Goal: Task Accomplishment & Management: Manage account settings

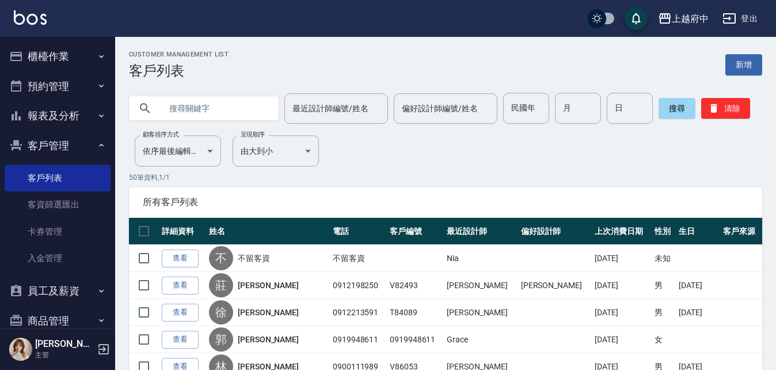
click at [182, 111] on input "text" at bounding box center [215, 108] width 108 height 31
paste input "0986988058"
type input "0986988058"
click at [665, 108] on button "搜尋" at bounding box center [677, 108] width 37 height 21
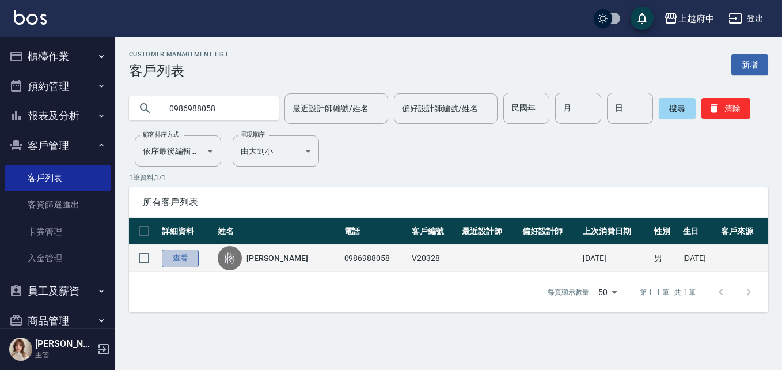
click at [187, 255] on link "查看" at bounding box center [180, 258] width 37 height 18
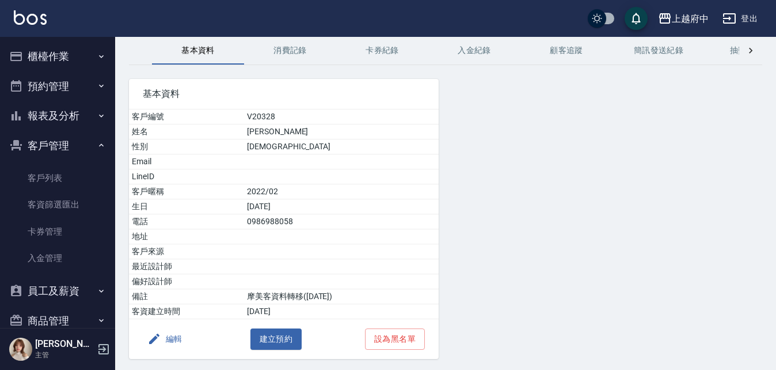
scroll to position [26, 0]
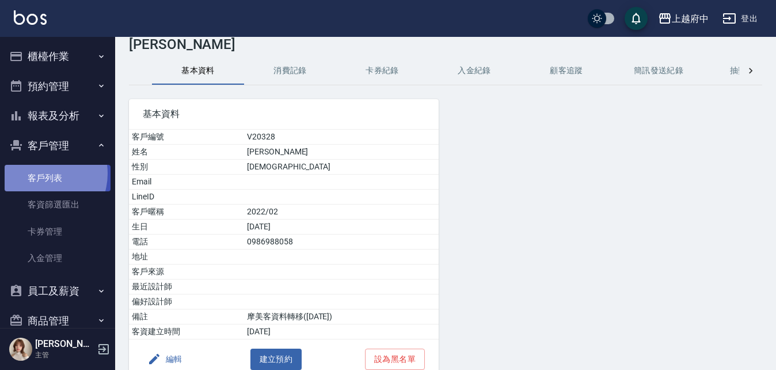
click at [38, 173] on link "客戶列表" at bounding box center [58, 178] width 106 height 26
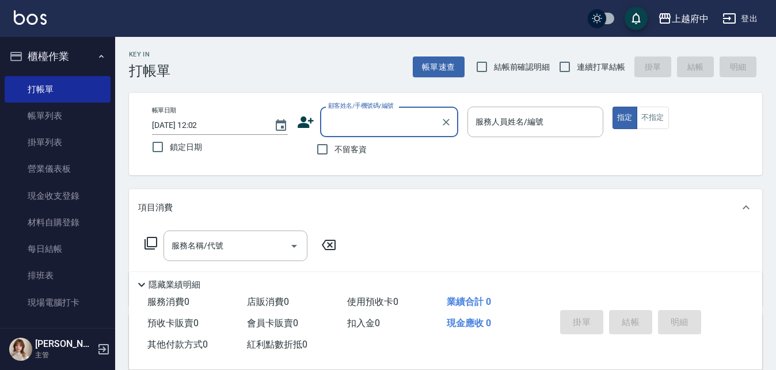
click at [306, 123] on icon at bounding box center [306, 122] width 16 height 12
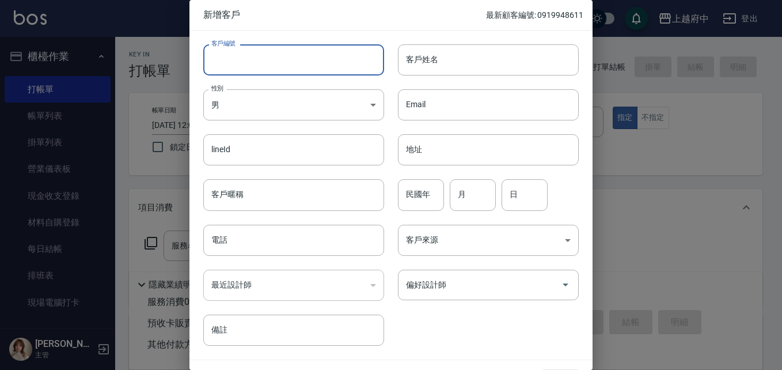
click at [279, 59] on input "客戶編號" at bounding box center [293, 59] width 181 height 31
type input "V86967"
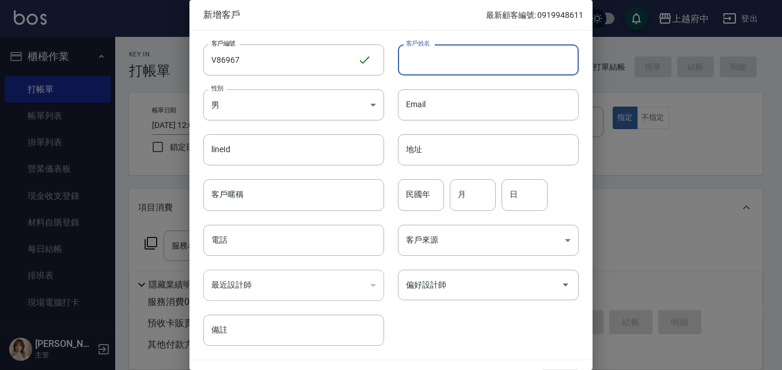
click at [452, 55] on input "客戶姓名" at bounding box center [488, 59] width 181 height 31
type input "N"
type input "書"
type input "舒先群"
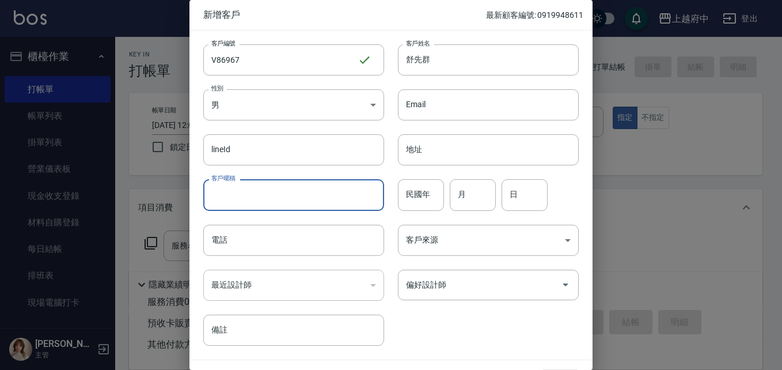
click at [293, 191] on input "客戶暱稱" at bounding box center [293, 194] width 181 height 31
type input "2027/08"
click at [415, 197] on input "民國年" at bounding box center [421, 194] width 46 height 31
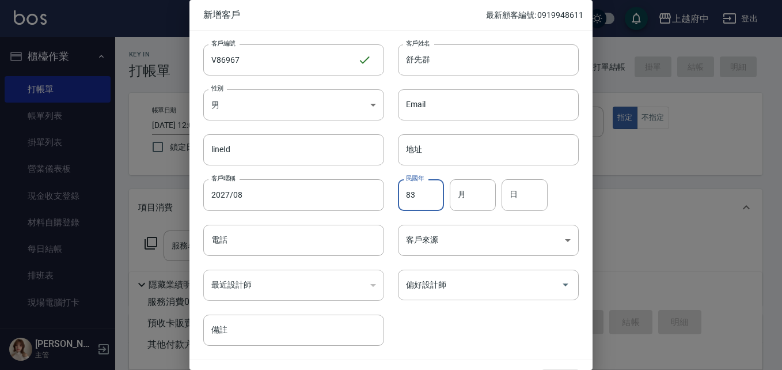
type input "83"
type input "7"
type input "4"
click at [274, 245] on input "電話" at bounding box center [293, 240] width 181 height 31
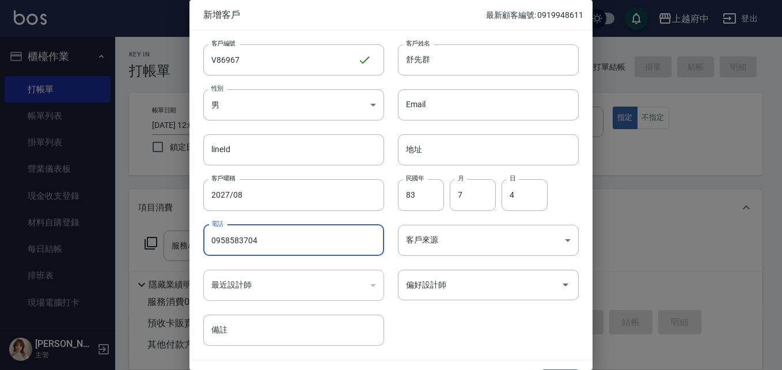
scroll to position [29, 0]
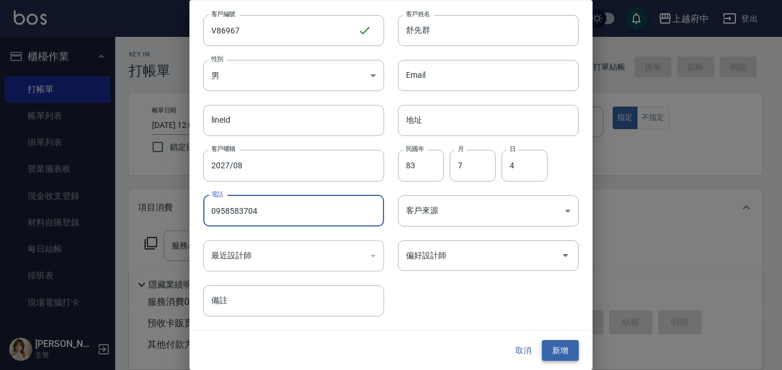
type input "0958583704"
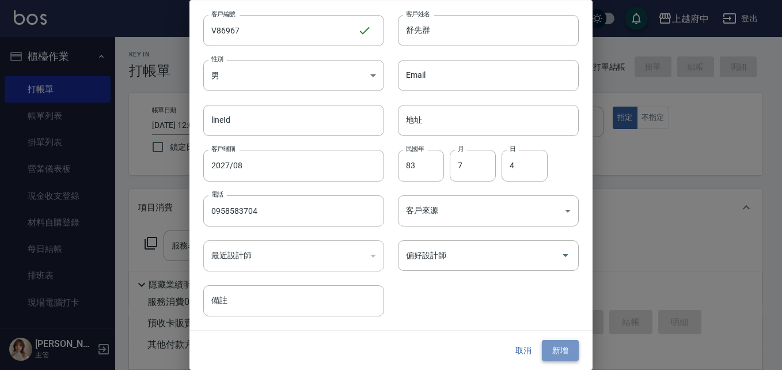
click at [563, 353] on button "新增" at bounding box center [560, 350] width 37 height 21
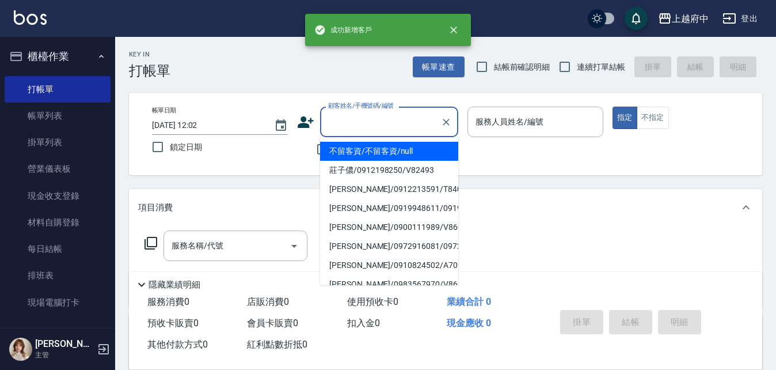
click at [370, 119] on input "顧客姓名/手機號碼/編號" at bounding box center [380, 122] width 111 height 20
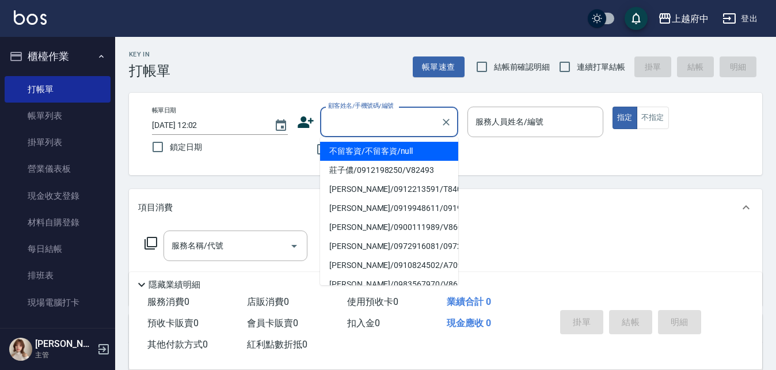
type input "ㄒ"
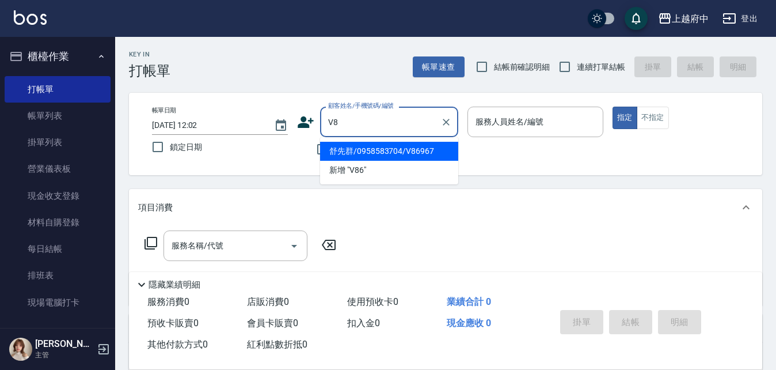
type input "V"
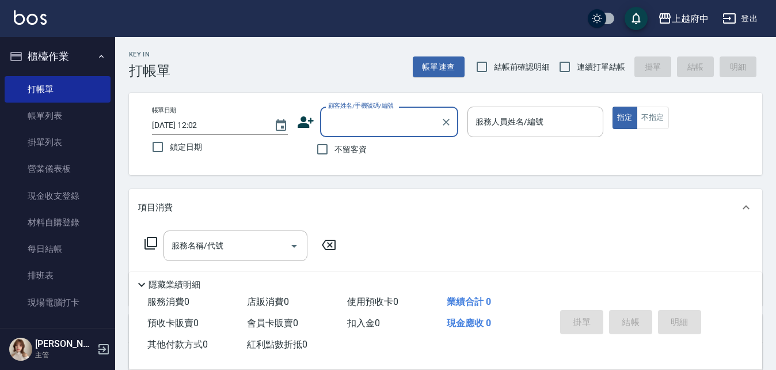
click at [301, 124] on icon at bounding box center [306, 122] width 16 height 12
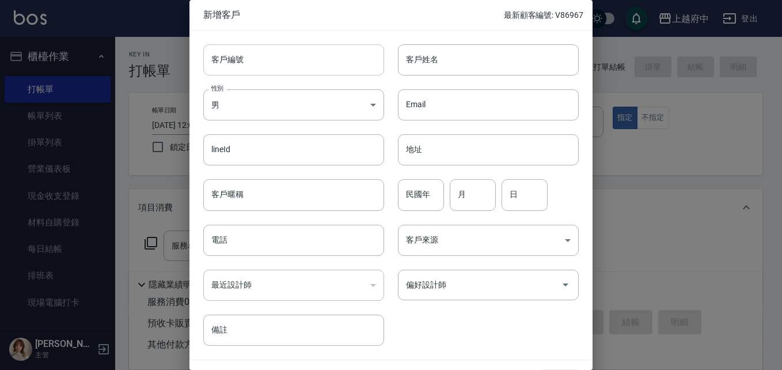
click at [269, 64] on input "客戶編號" at bounding box center [293, 59] width 181 height 31
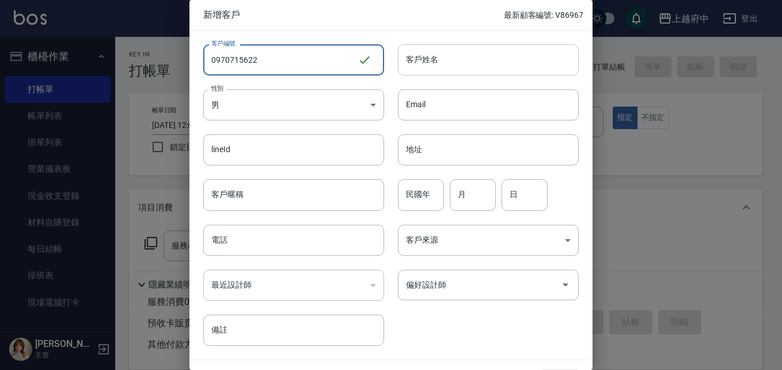
type input "0970715622"
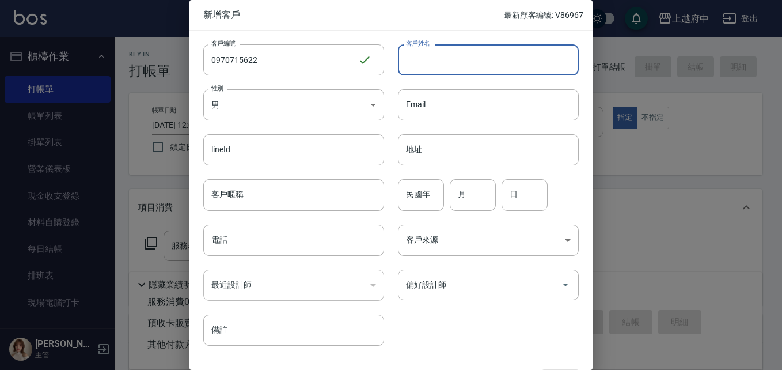
click at [441, 57] on input "客戶姓名" at bounding box center [488, 59] width 181 height 31
type input "X"
type input "劉德祥"
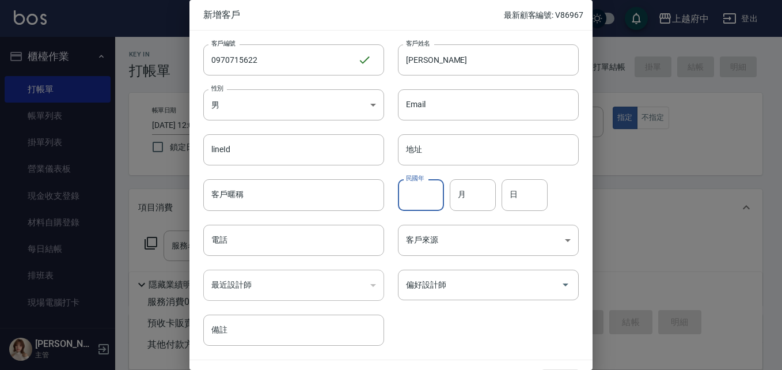
click at [422, 194] on input "民國年" at bounding box center [421, 194] width 46 height 31
type input "68"
type input "4"
type input "8"
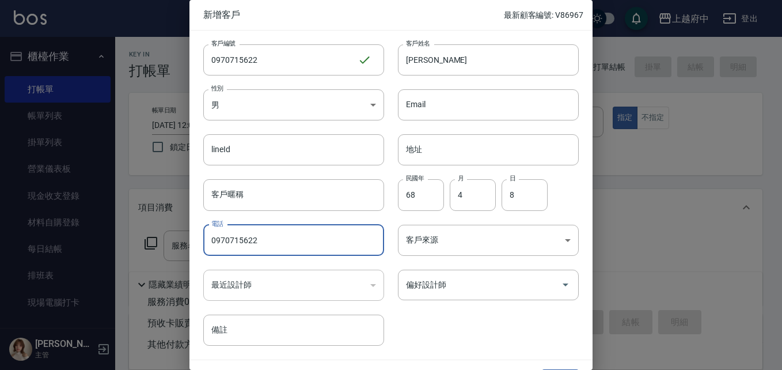
type input "0970715622"
click at [501, 325] on div "客戶編號 0970715622 ​ 客戶編號 客戶姓名 劉德祥 客戶姓名 性別 男 MALE 性別 Email Email lineId lineId 地址 …" at bounding box center [383, 188] width 389 height 315
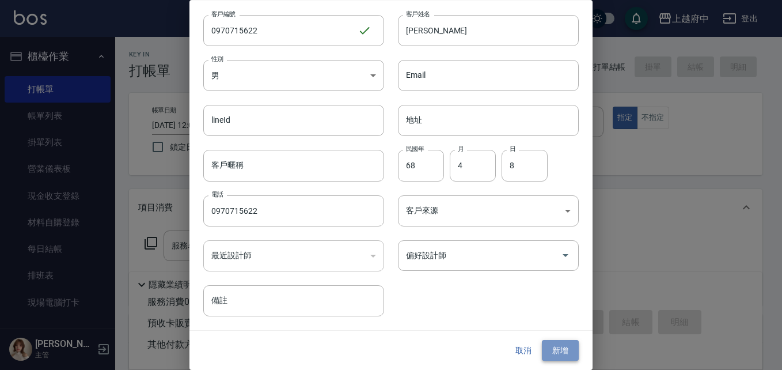
click at [559, 348] on button "新增" at bounding box center [560, 350] width 37 height 21
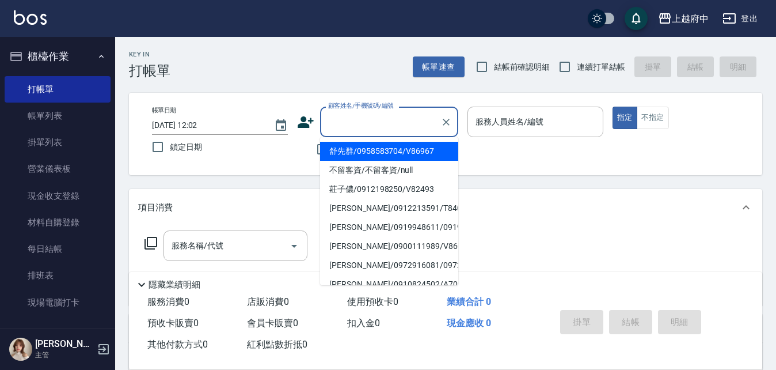
click at [369, 120] on input "顧客姓名/手機號碼/編號" at bounding box center [380, 122] width 111 height 20
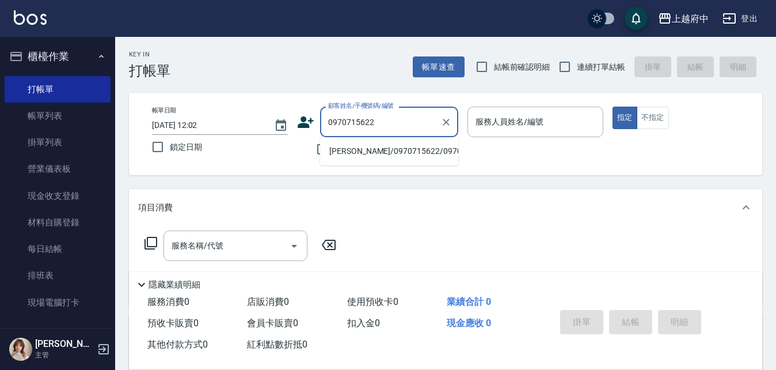
click at [350, 149] on li "劉德祥/0970715622/0970715622" at bounding box center [389, 151] width 138 height 19
type input "劉德祥/0970715622/0970715622"
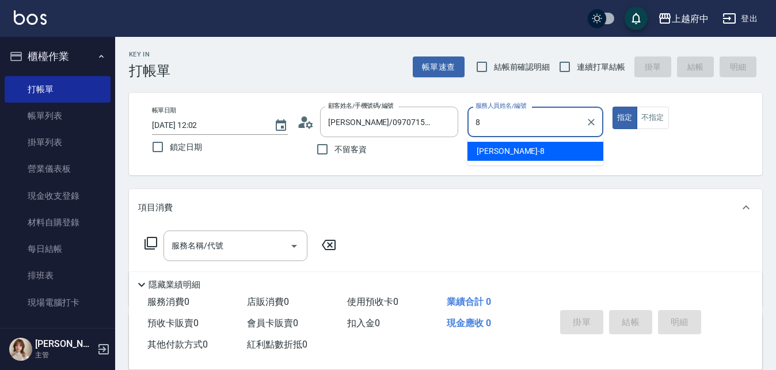
type input "江驊侑-8"
type button "true"
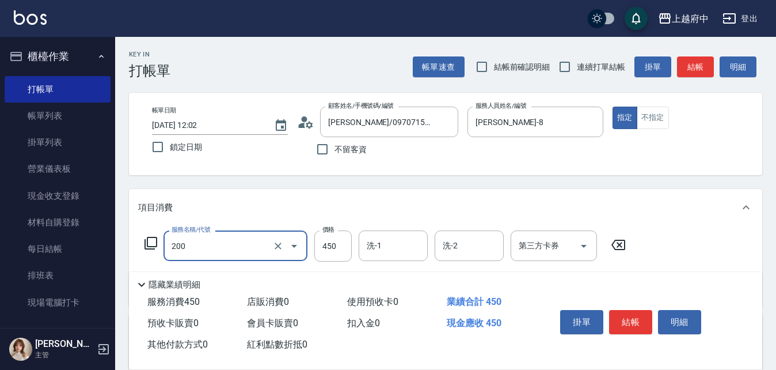
type input "有機洗髮(200)"
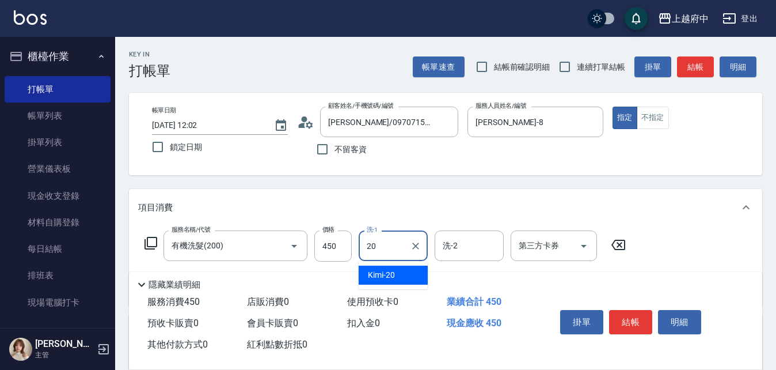
type input "Kimi-20"
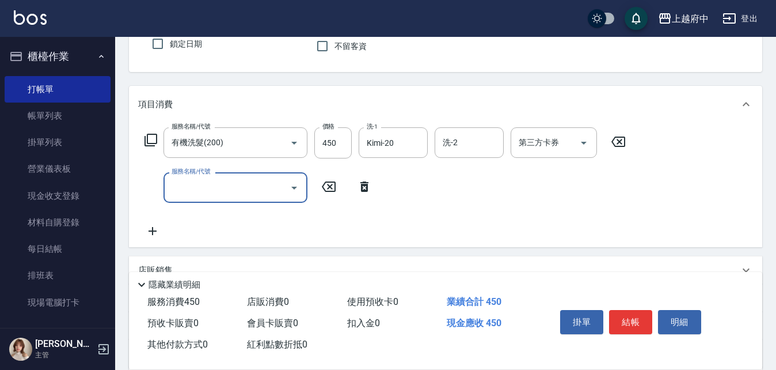
scroll to position [115, 0]
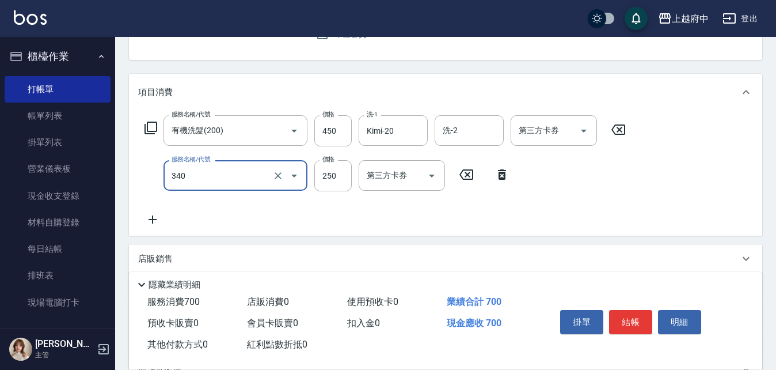
type input "剪髮(340)"
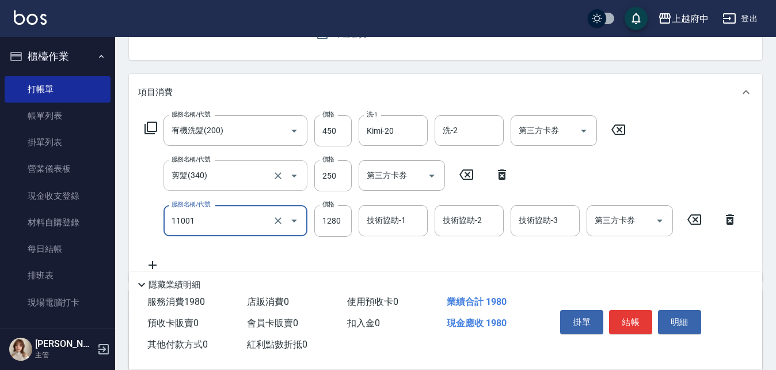
type input "燙髮S(11001)"
type input "1500"
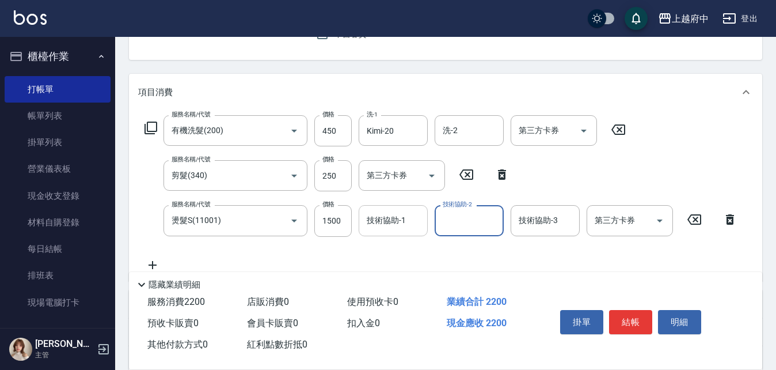
click at [398, 214] on input "技術協助-1" at bounding box center [393, 220] width 59 height 20
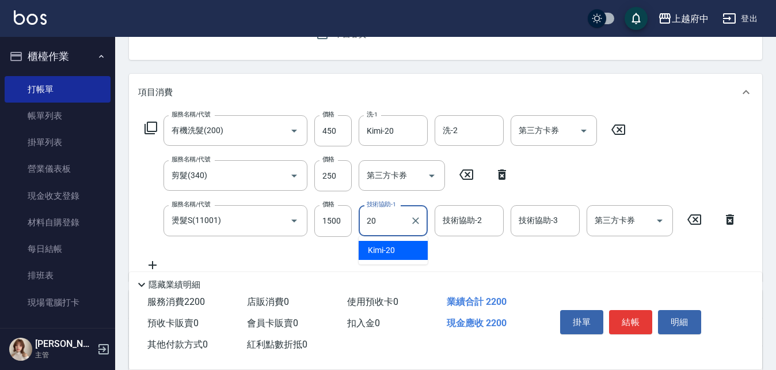
type input "Kimi-20"
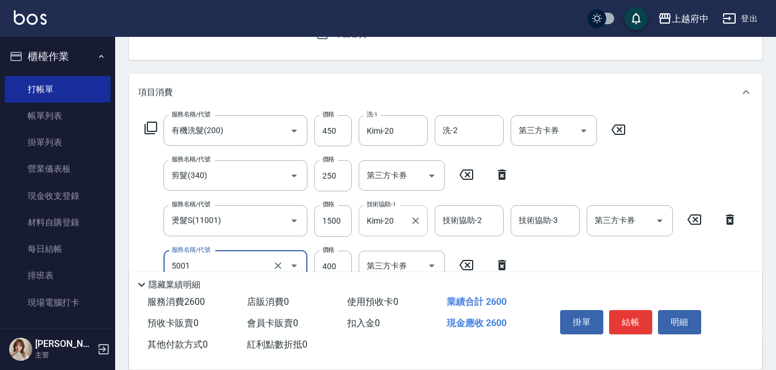
type input "側邊壓貼(5001)"
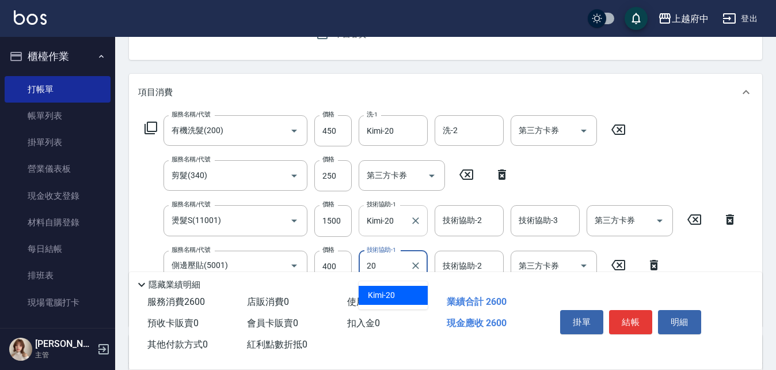
type input "Kimi-20"
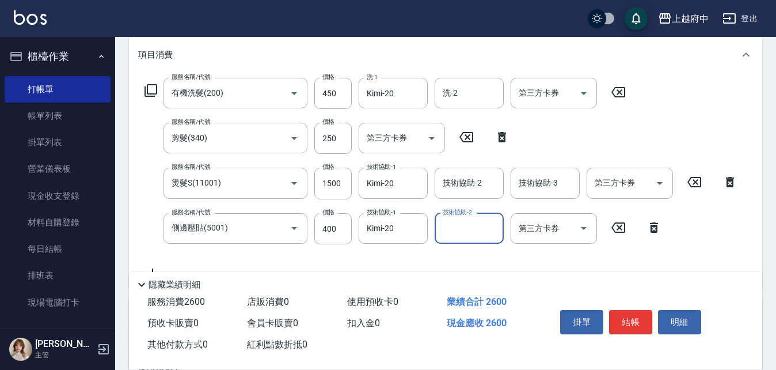
scroll to position [173, 0]
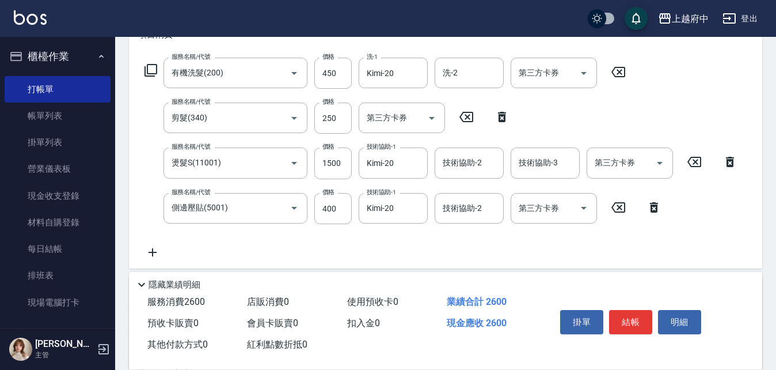
click at [591, 256] on div "服務名稱/代號 有機洗髮(200) 服務名稱/代號 價格 450 價格 洗-1 Kimi-20 洗-1 洗-2 洗-2 第三方卡券 第三方卡券 服務名稱/代號…" at bounding box center [441, 159] width 606 height 202
click at [627, 314] on button "結帳" at bounding box center [630, 322] width 43 height 24
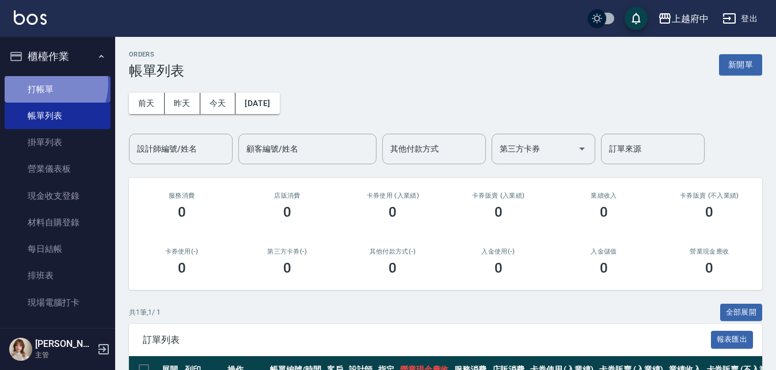
click at [45, 84] on link "打帳單" at bounding box center [58, 89] width 106 height 26
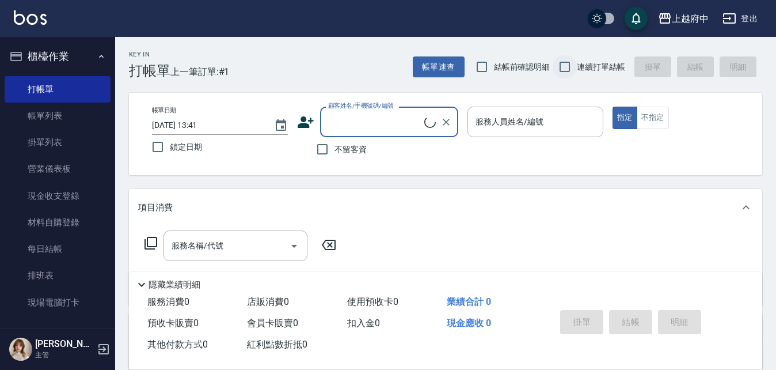
click at [564, 64] on input "連續打單結帳" at bounding box center [565, 67] width 24 height 24
checkbox input "true"
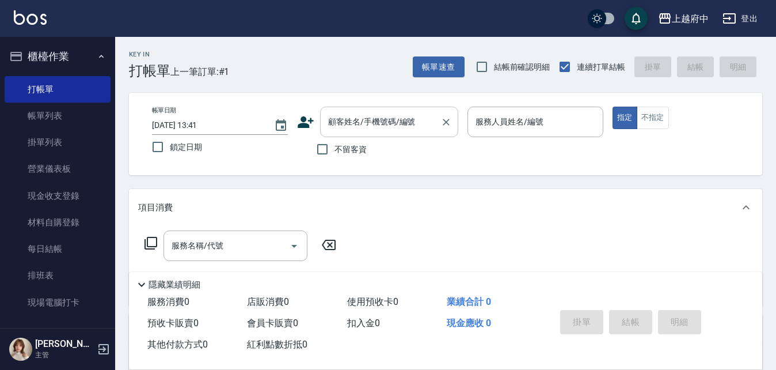
click at [363, 125] on input "顧客姓名/手機號碼/編號" at bounding box center [380, 122] width 111 height 20
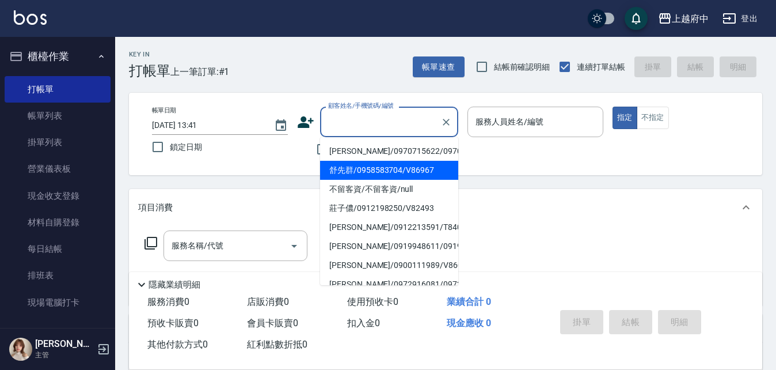
click at [367, 180] on li "舒先群/0958583704/V86967" at bounding box center [389, 170] width 138 height 19
type input "舒先群/0958583704/V86967"
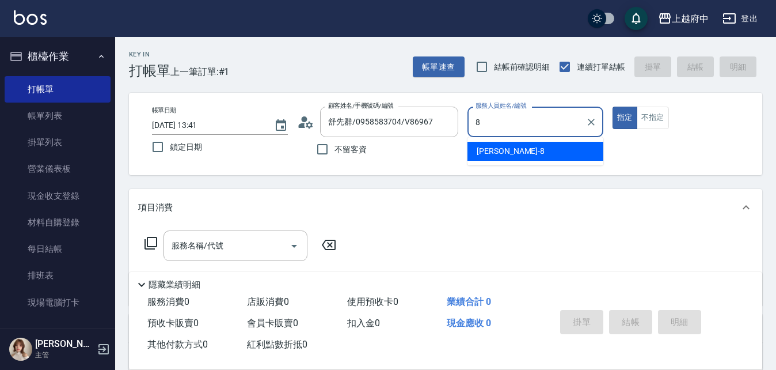
type input "江驊侑-8"
type button "true"
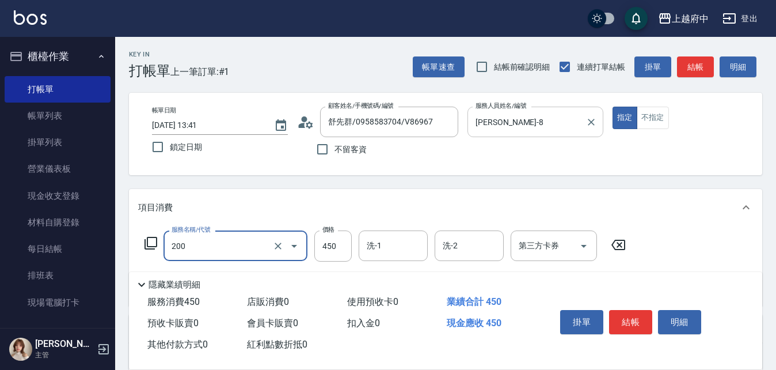
type input "有機洗髮(200)"
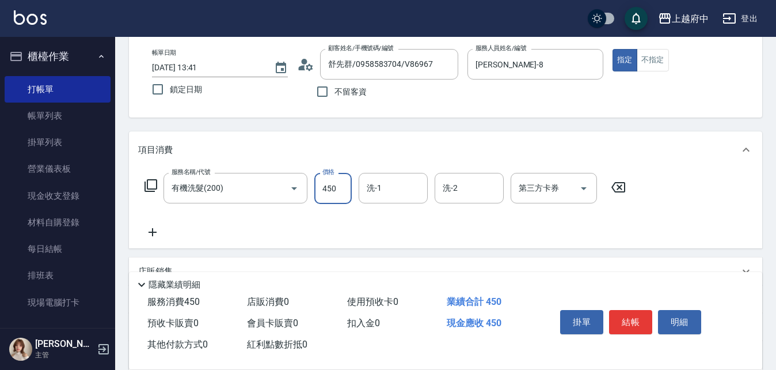
scroll to position [115, 0]
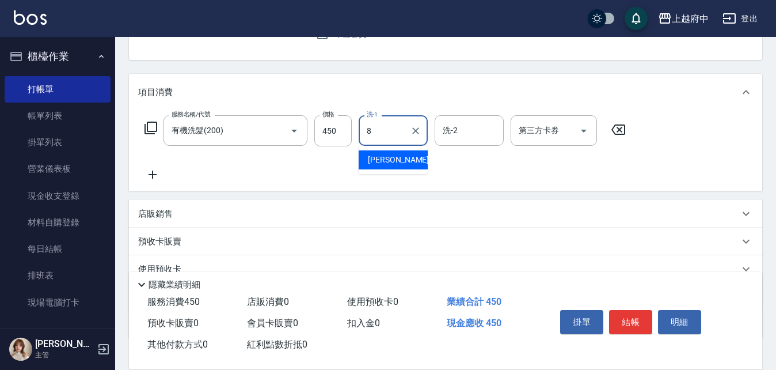
type input "江驊侑-8"
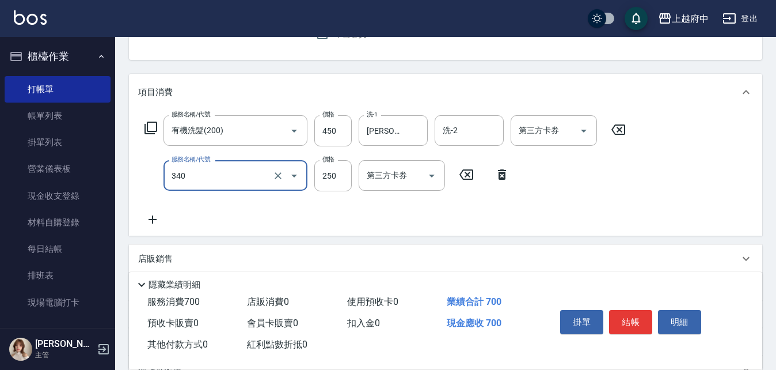
type input "剪髮(340)"
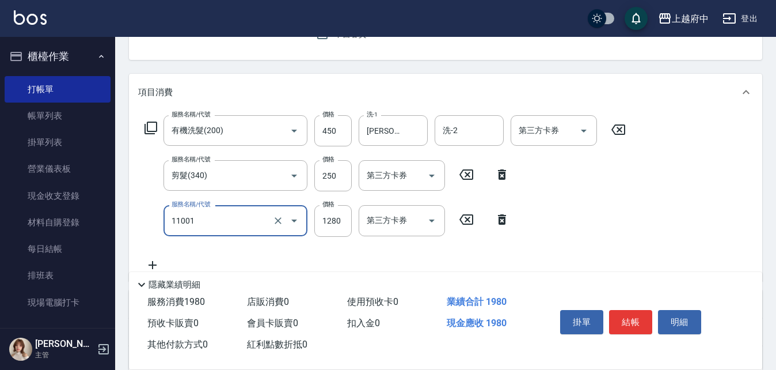
type input "燙髮S(11001)"
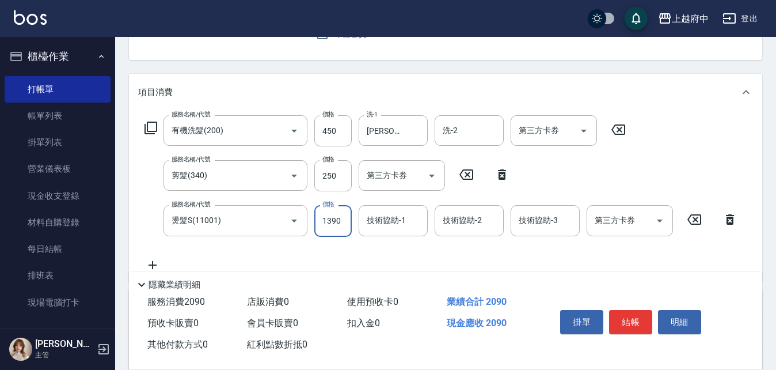
type input "1390"
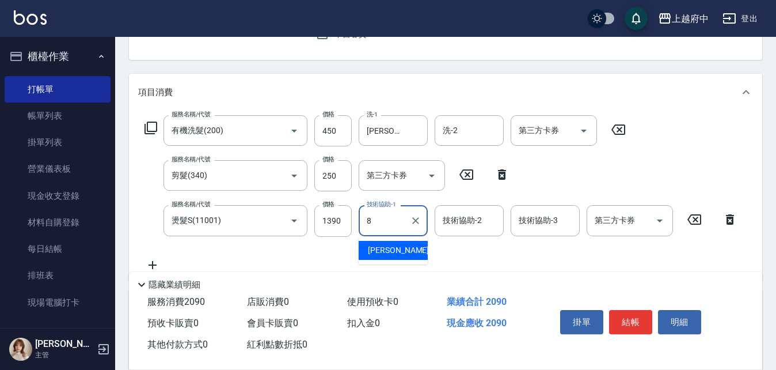
type input "江驊侑-8"
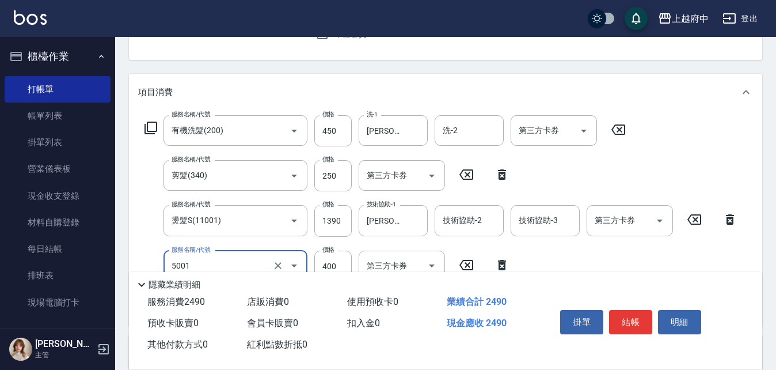
type input "側邊壓貼(5001)"
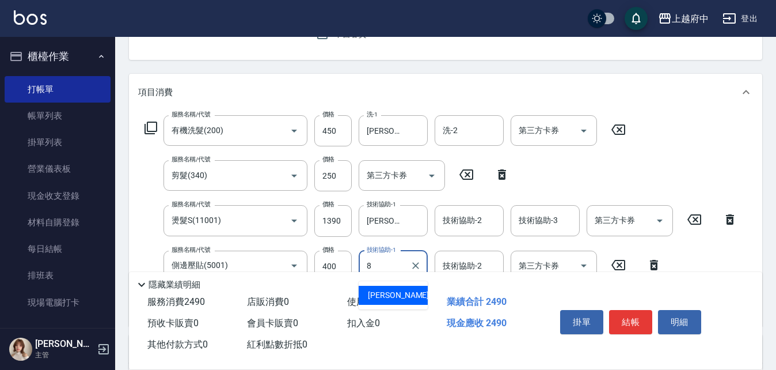
type input "江驊侑-8"
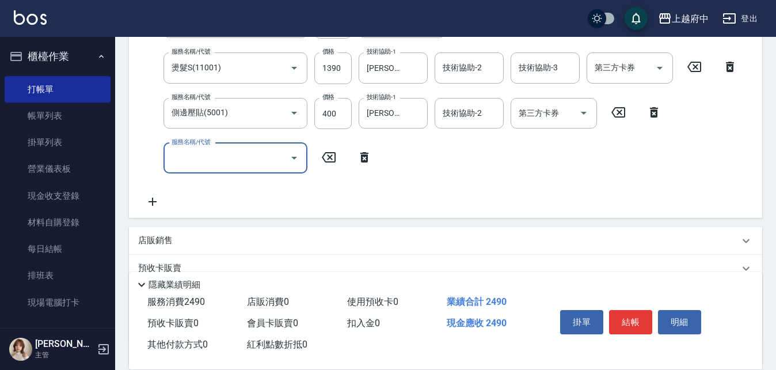
scroll to position [288, 0]
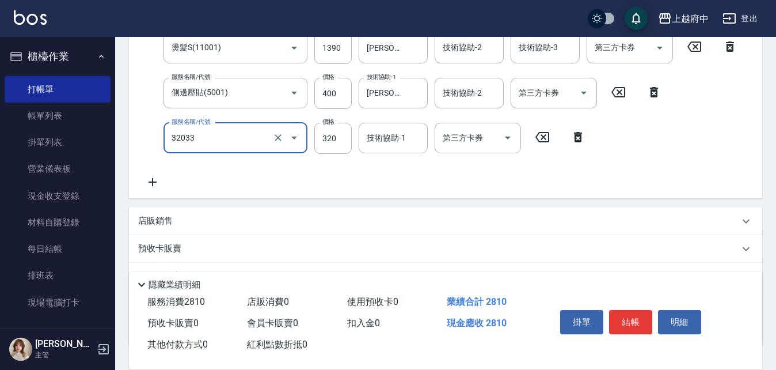
type input "頭皮隔離液(32033)"
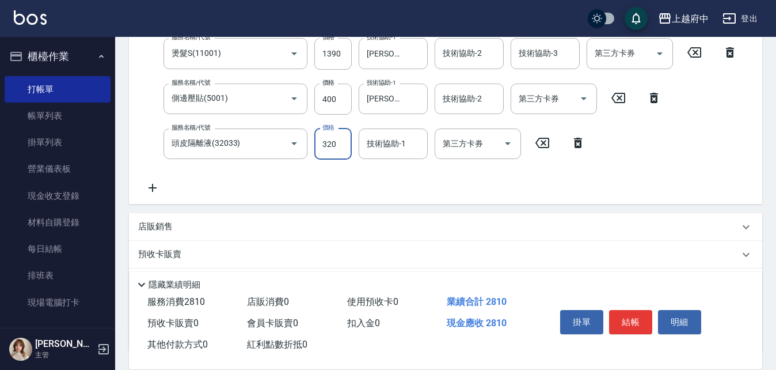
scroll to position [302, 0]
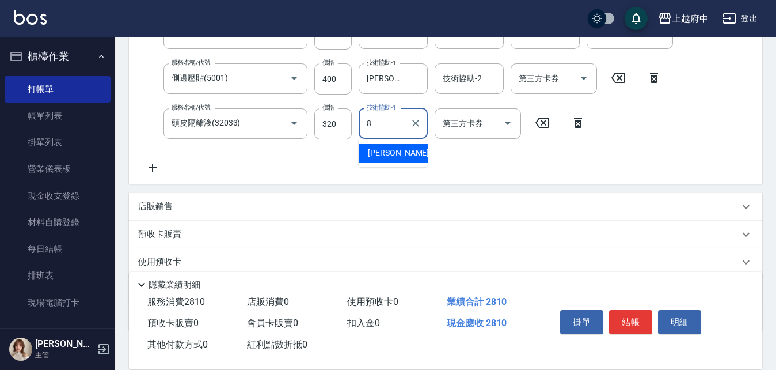
type input "江驊侑-8"
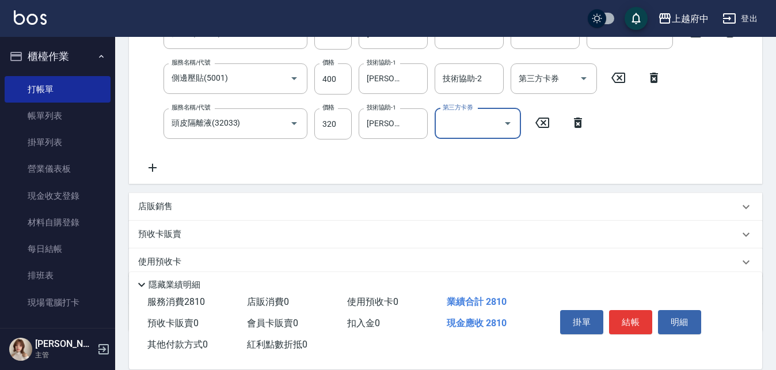
click at [444, 166] on div "服務名稱/代號 有機洗髮(200) 服務名稱/代號 價格 450 價格 洗-1 江驊侑-8 洗-1 洗-2 洗-2 第三方卡券 第三方卡券 服務名稱/代號 剪…" at bounding box center [441, 51] width 606 height 246
click at [140, 204] on p "店販銷售" at bounding box center [155, 206] width 35 height 12
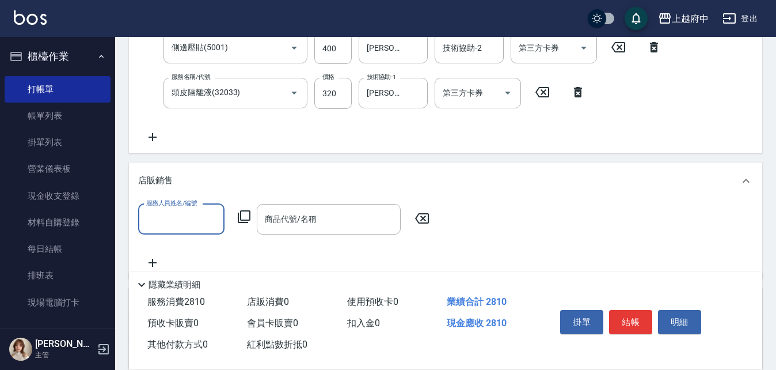
scroll to position [360, 0]
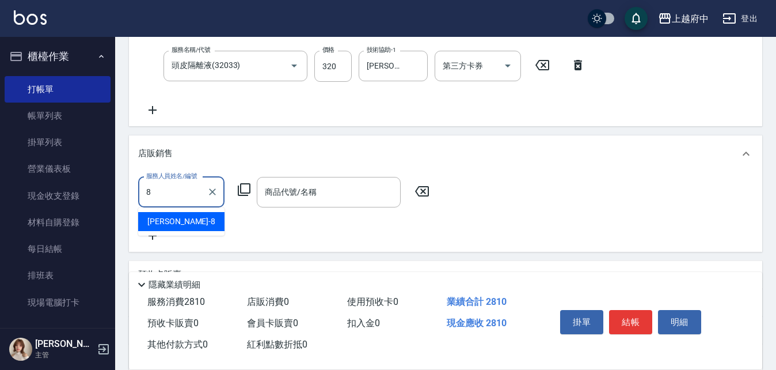
type input "江驊侑-8"
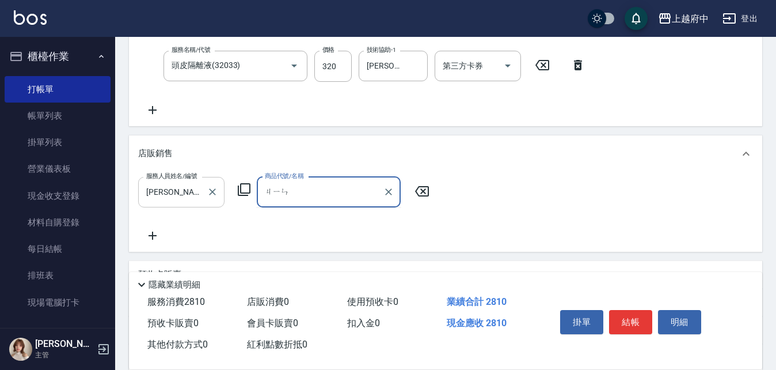
type input "金"
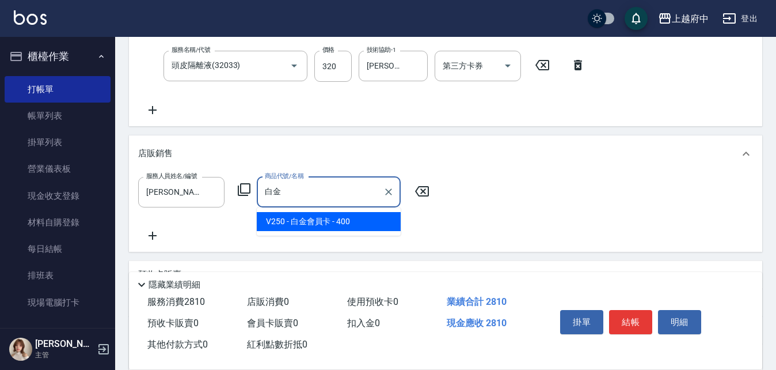
click at [329, 221] on span "V250 - 白金會員卡 - 400" at bounding box center [329, 221] width 144 height 19
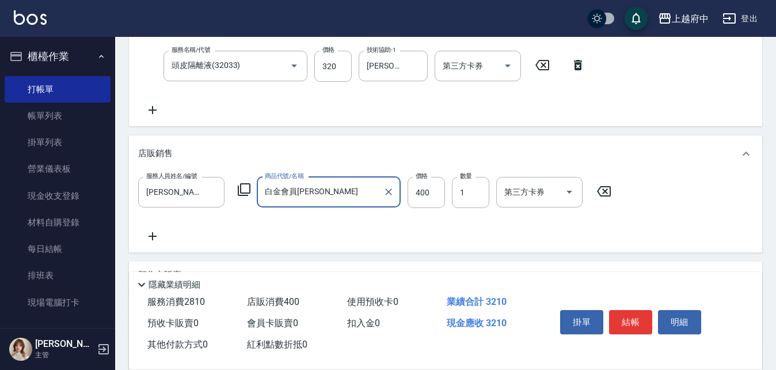
type input "白金會員卡"
click at [438, 221] on div "服務人員姓名/編號 江驊侑-8 服務人員姓名/編號 商品代號/名稱 白金會員卡 商品代號/名稱 價格 400 價格 數量 1 數量 第三方卡券 第三方卡券" at bounding box center [445, 210] width 615 height 66
click at [629, 317] on button "結帳" at bounding box center [630, 322] width 43 height 24
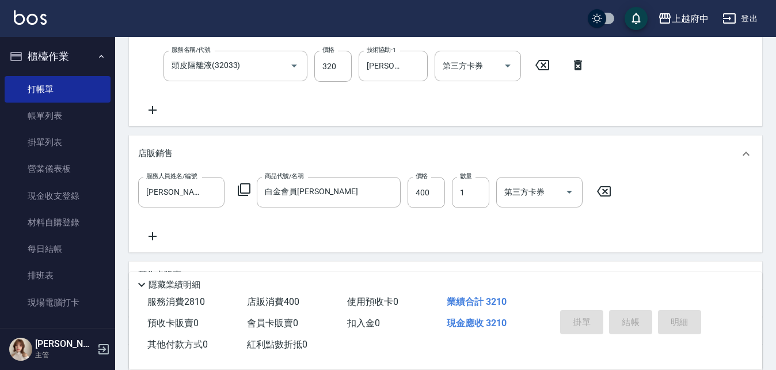
type input "2025/08/18 13:43"
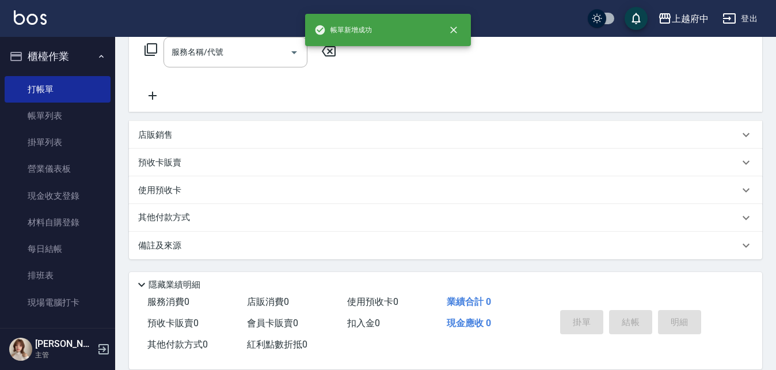
scroll to position [0, 0]
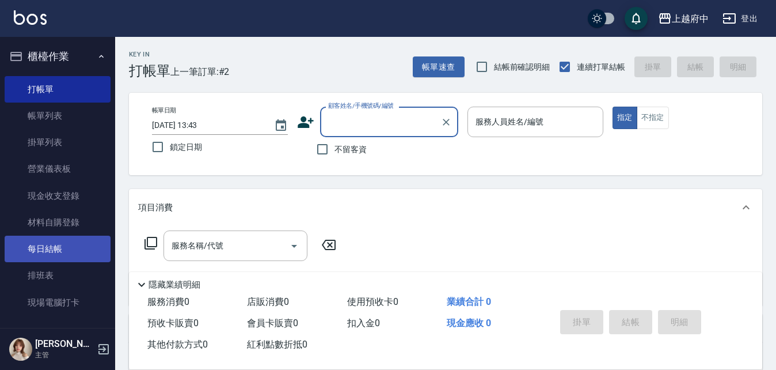
click at [51, 244] on link "每日結帳" at bounding box center [58, 249] width 106 height 26
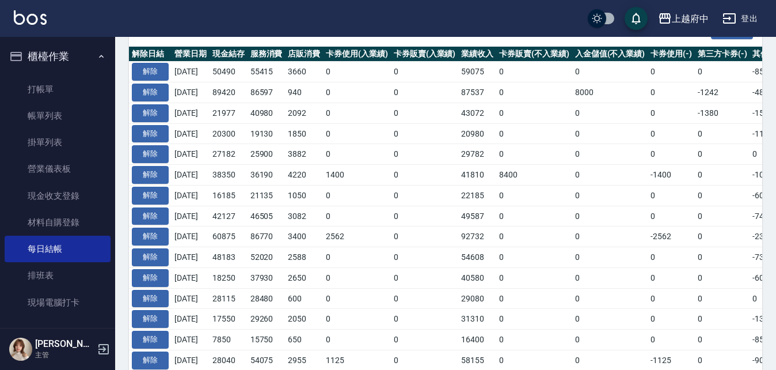
scroll to position [288, 0]
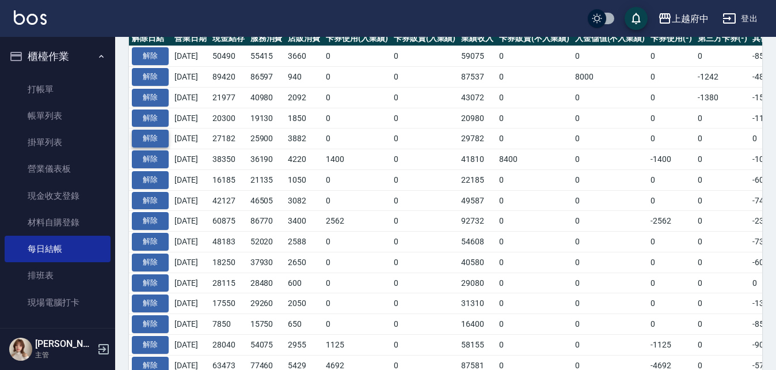
click at [144, 136] on button "解除" at bounding box center [150, 139] width 37 height 18
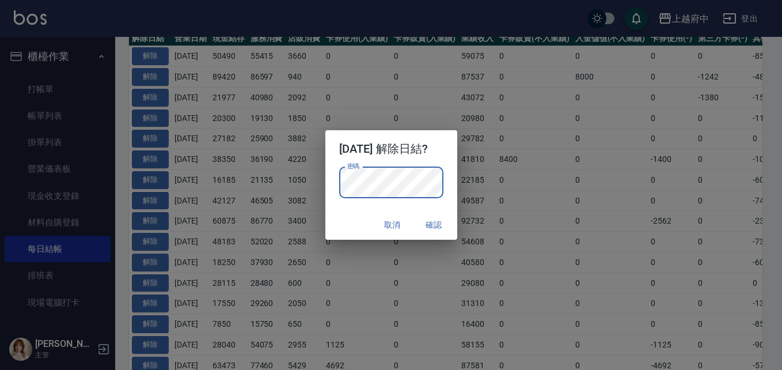
click at [348, 226] on div "取消 確認" at bounding box center [391, 225] width 132 height 31
click at [442, 217] on button "確認" at bounding box center [434, 224] width 37 height 21
click at [443, 223] on button "確認" at bounding box center [434, 224] width 37 height 21
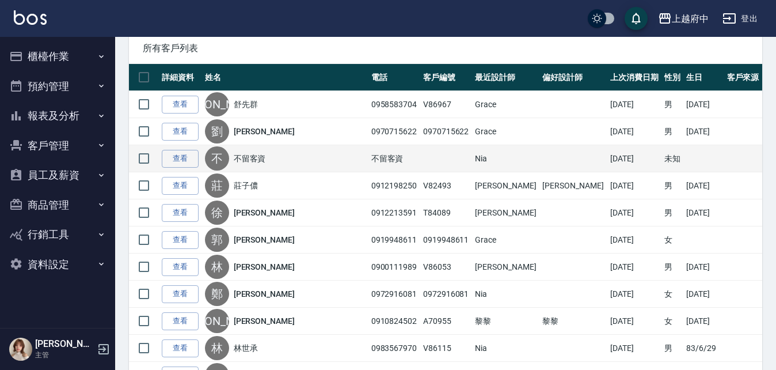
scroll to position [173, 0]
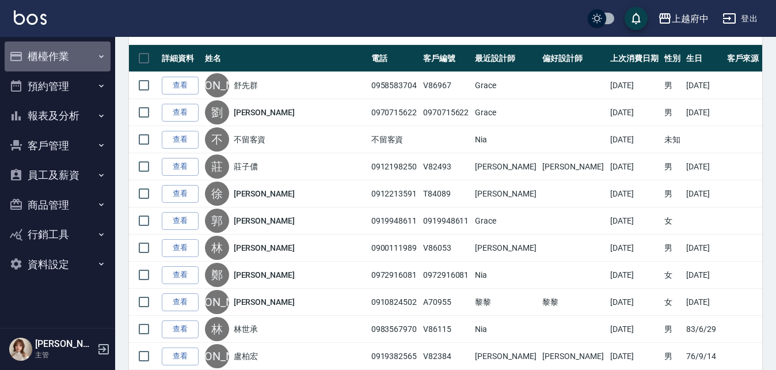
click at [45, 54] on button "櫃檯作業" at bounding box center [58, 56] width 106 height 30
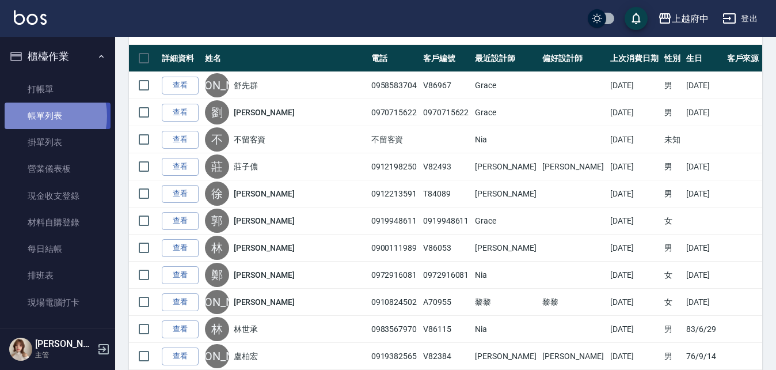
click at [36, 116] on link "帳單列表" at bounding box center [58, 116] width 106 height 26
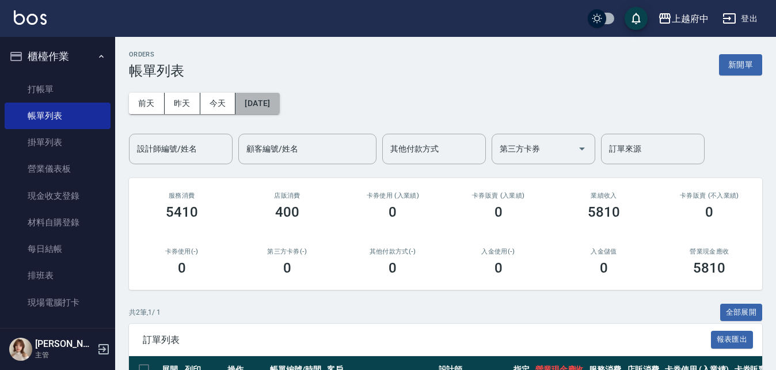
click at [279, 107] on button "[DATE]" at bounding box center [258, 103] width 44 height 21
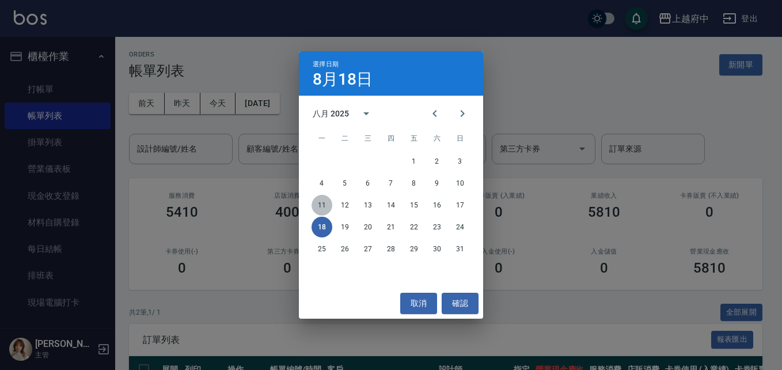
click at [323, 203] on button "11" at bounding box center [322, 205] width 21 height 21
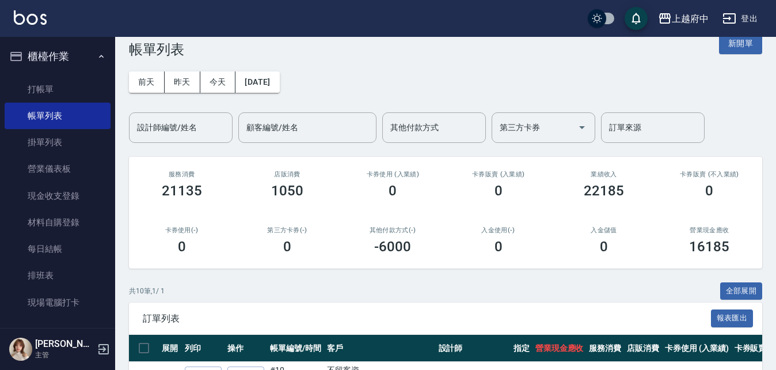
scroll to position [58, 0]
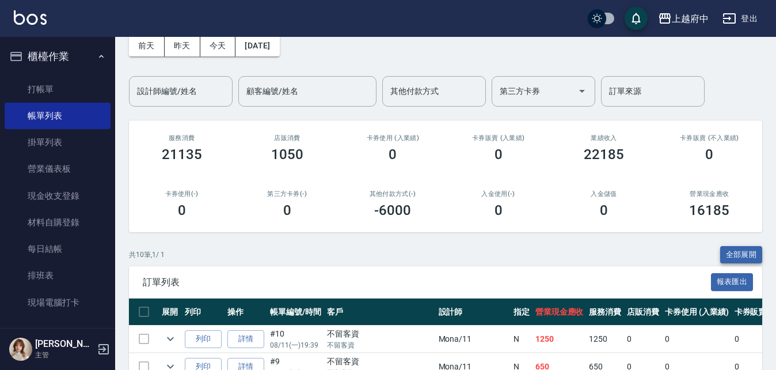
click at [738, 259] on button "全部展開" at bounding box center [741, 255] width 43 height 18
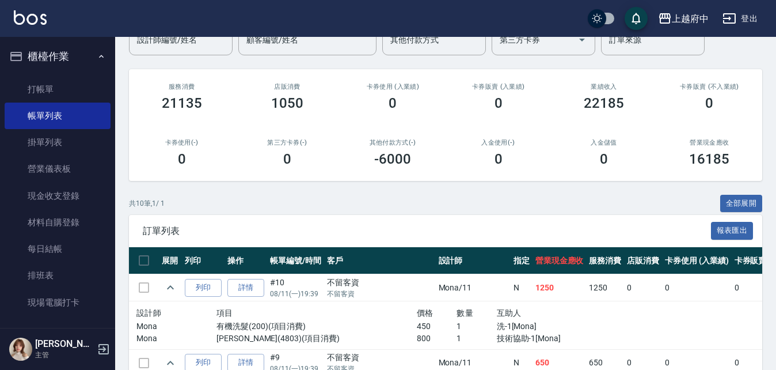
scroll to position [0, 0]
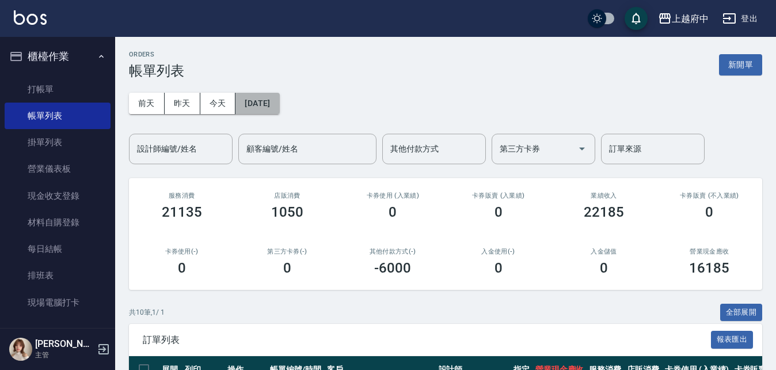
click at [279, 107] on button "[DATE]" at bounding box center [258, 103] width 44 height 21
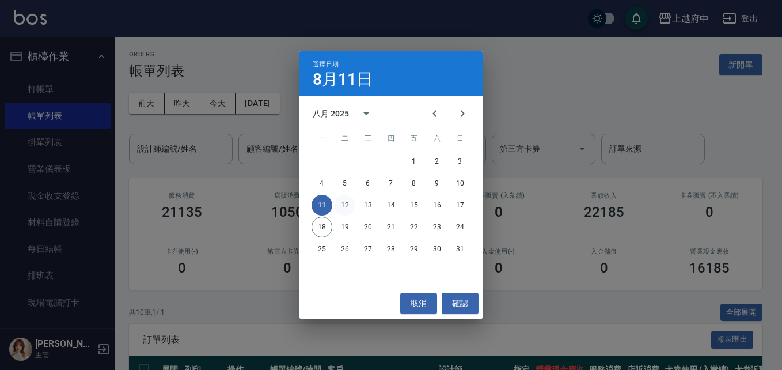
click at [349, 205] on button "12" at bounding box center [345, 205] width 21 height 21
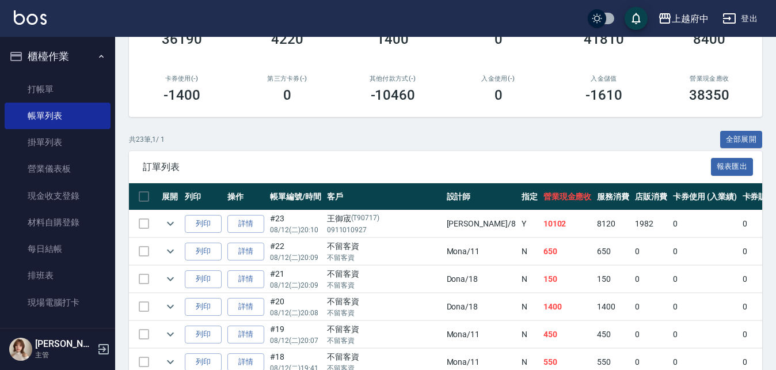
scroll to position [230, 0]
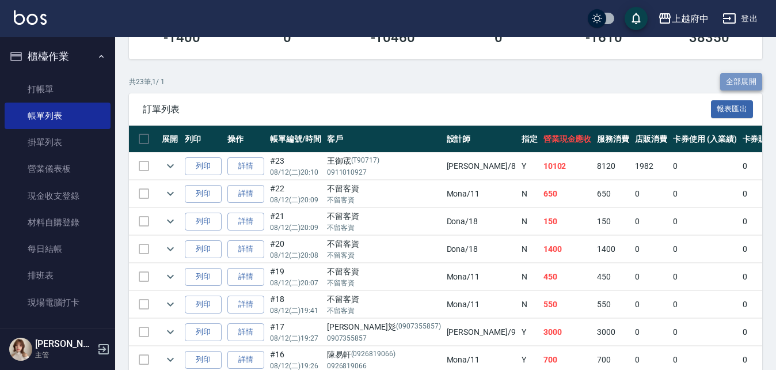
click at [748, 82] on button "全部展開" at bounding box center [741, 82] width 43 height 18
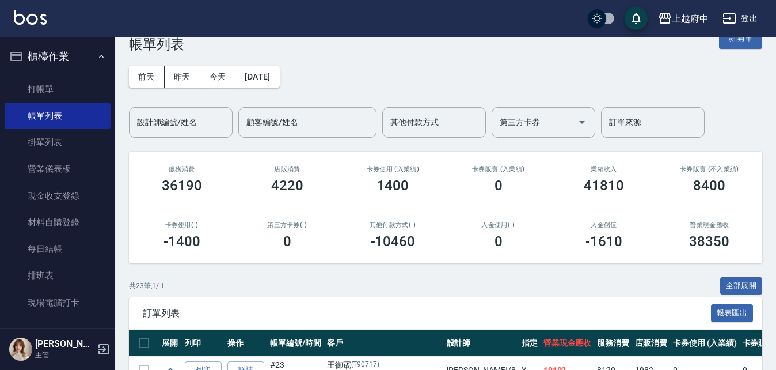
scroll to position [0, 0]
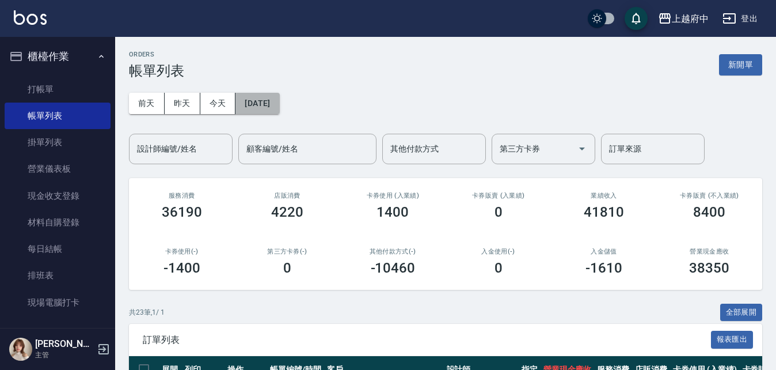
click at [278, 100] on button "[DATE]" at bounding box center [258, 103] width 44 height 21
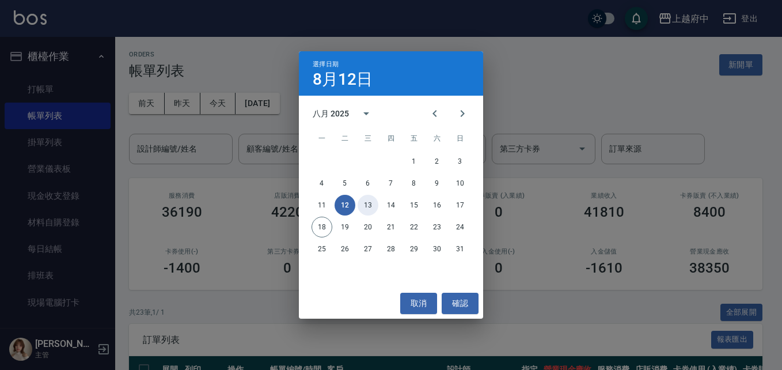
click at [371, 200] on button "13" at bounding box center [368, 205] width 21 height 21
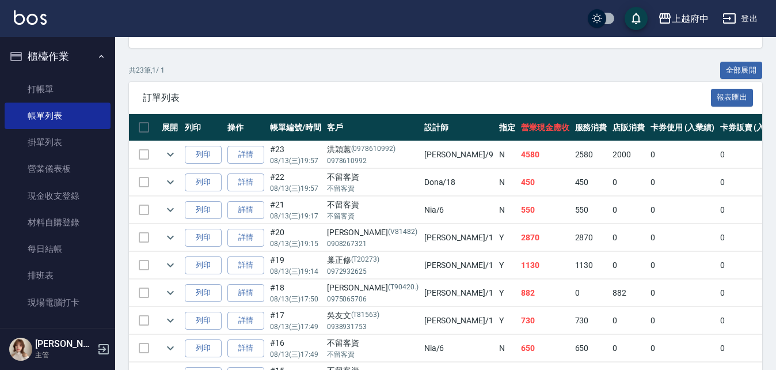
scroll to position [173, 0]
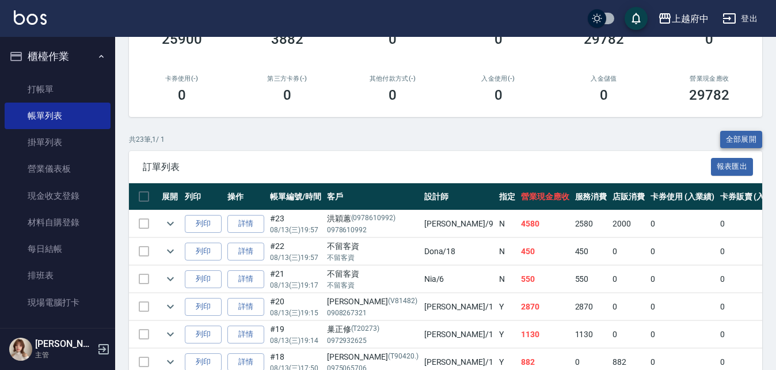
click at [741, 142] on button "全部展開" at bounding box center [741, 140] width 43 height 18
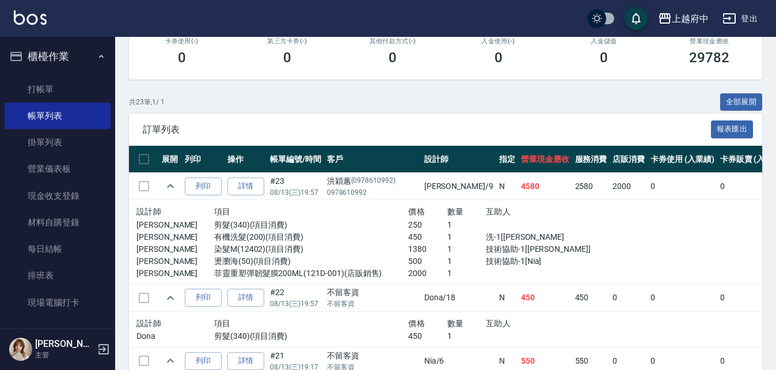
scroll to position [230, 0]
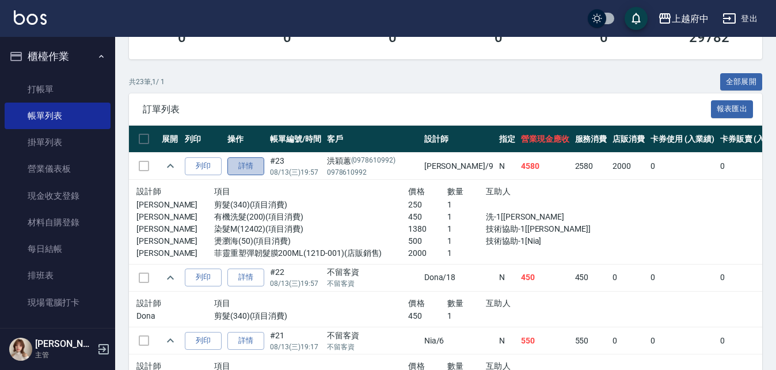
click at [251, 168] on link "詳情" at bounding box center [245, 166] width 37 height 18
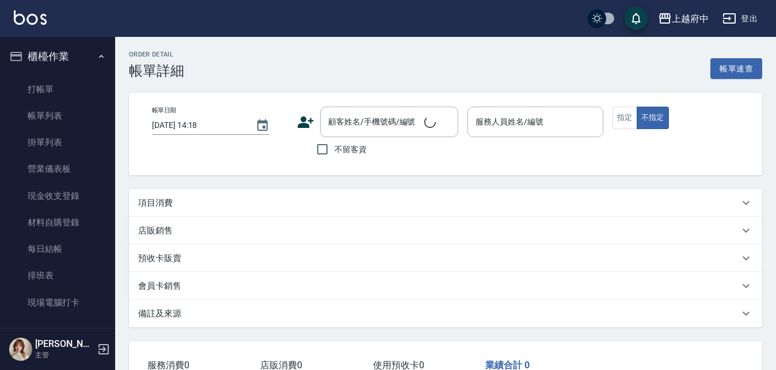
type input "2025/08/13 19:57"
type input "David-9"
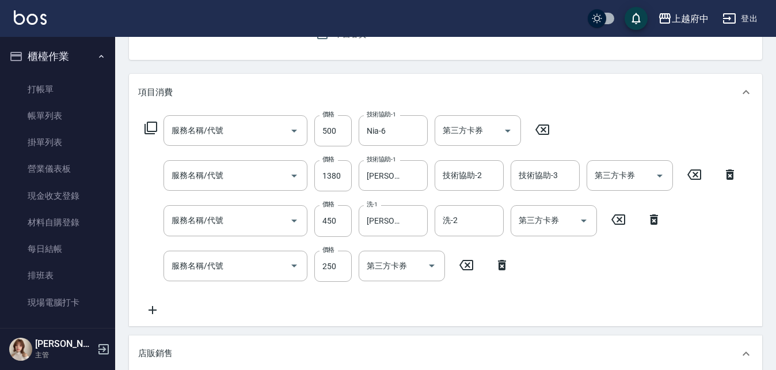
scroll to position [145, 0]
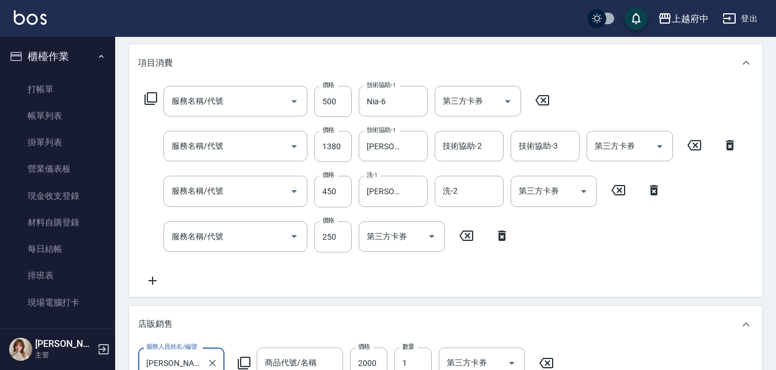
type input "燙瀏海(50)"
type input "染髮M(12402)"
type input "有機洗髮(200)"
type input "剪髮(340)"
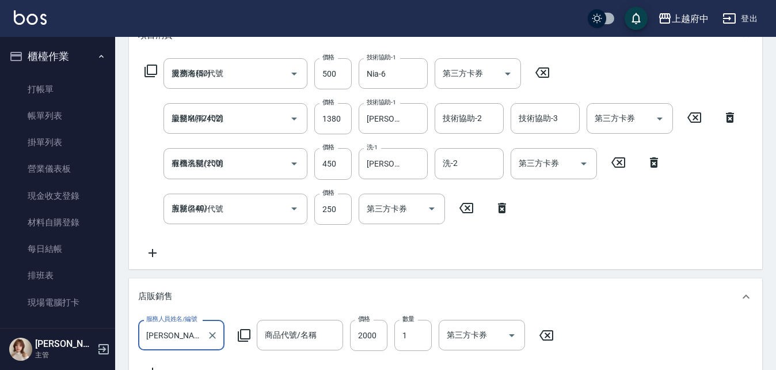
type input "洪穎蕙/0978610992/0978610992"
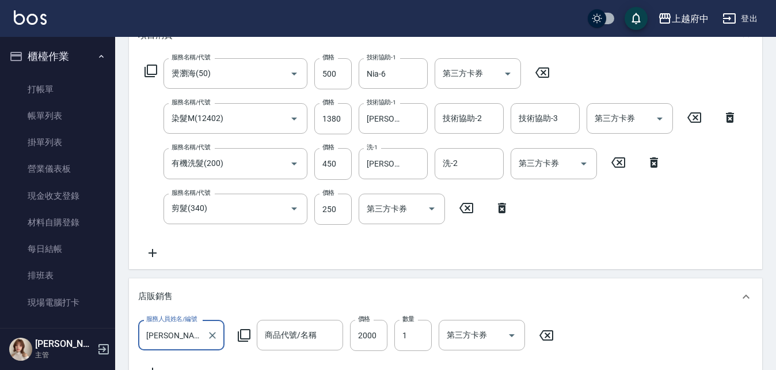
scroll to position [0, 0]
type input "菲靈重塑彈韌髮膜200ML"
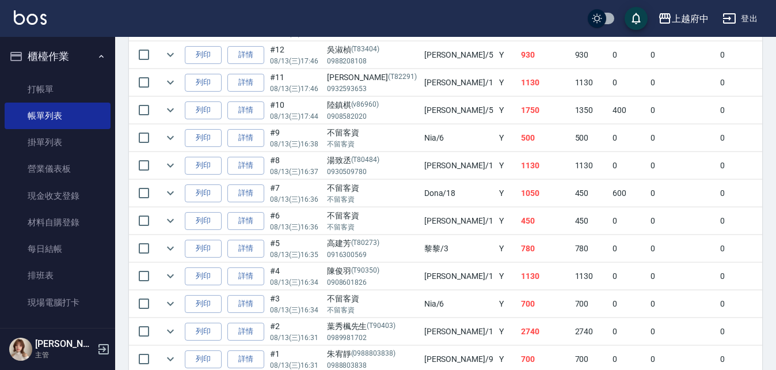
scroll to position [703, 0]
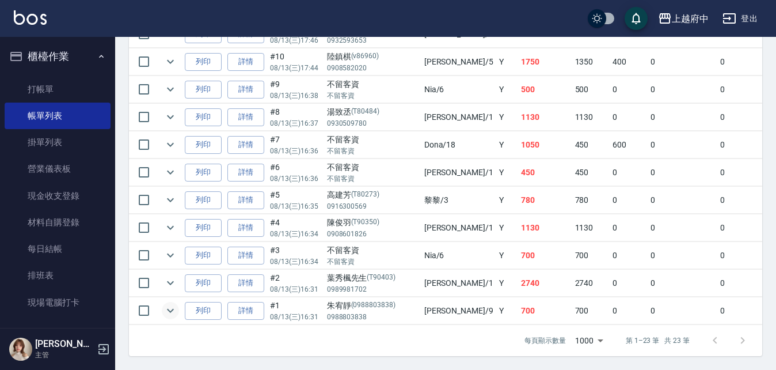
click at [170, 304] on icon "expand row" at bounding box center [171, 311] width 14 height 14
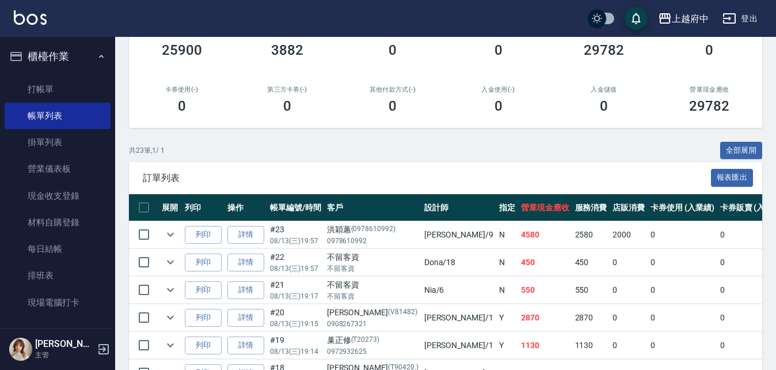
scroll to position [117, 0]
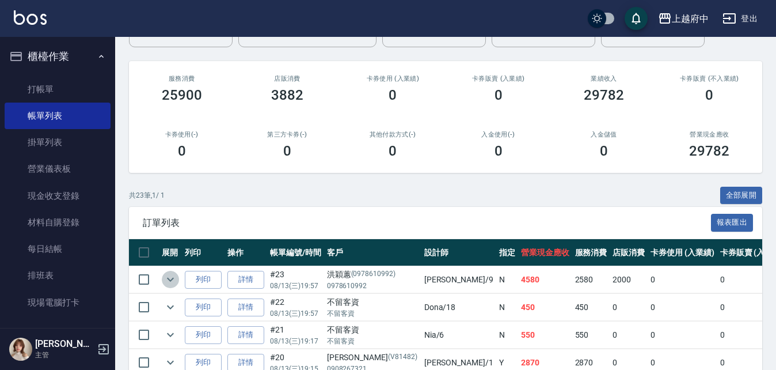
click at [174, 277] on icon "expand row" at bounding box center [171, 279] width 14 height 14
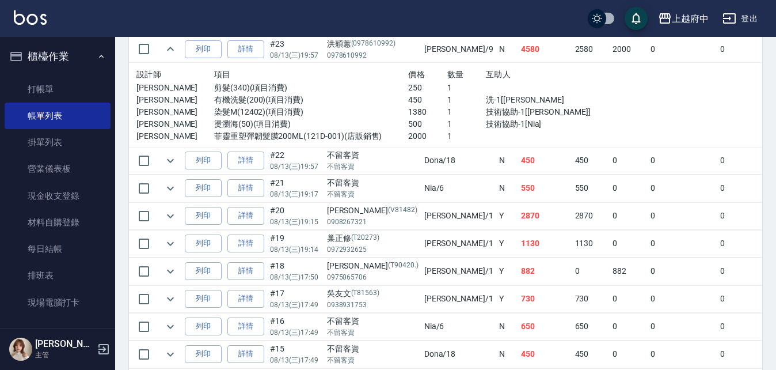
scroll to position [174, 0]
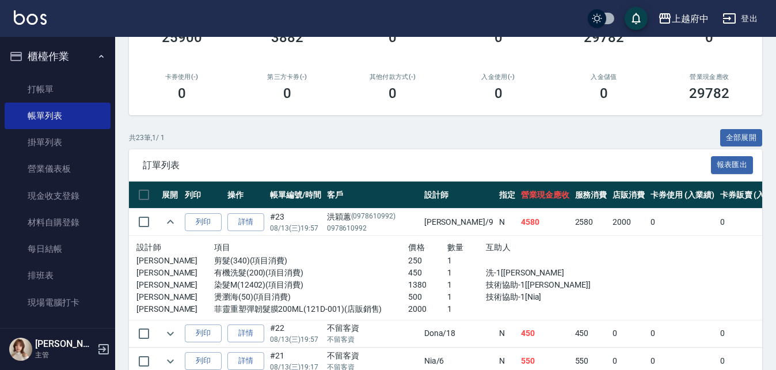
drag, startPoint x: 738, startPoint y: 136, endPoint x: 707, endPoint y: 165, distance: 42.4
click at [738, 136] on button "全部展開" at bounding box center [741, 138] width 43 height 18
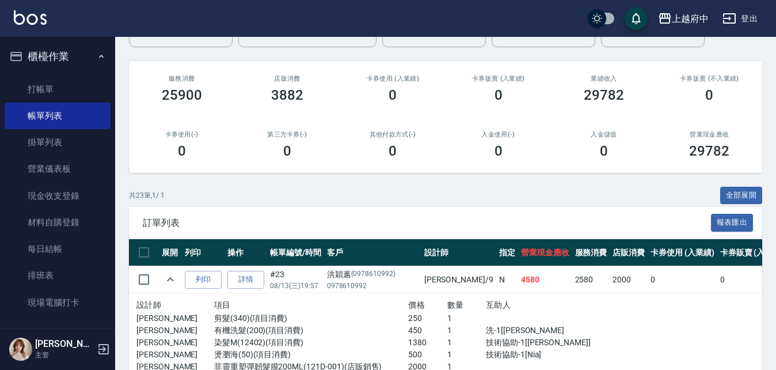
scroll to position [0, 0]
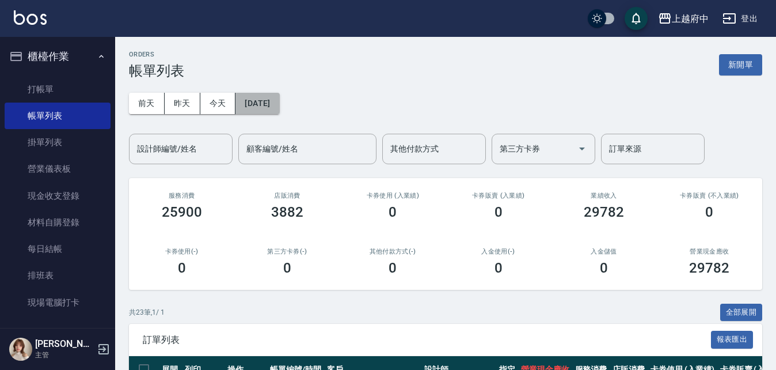
click at [279, 109] on button "[DATE]" at bounding box center [258, 103] width 44 height 21
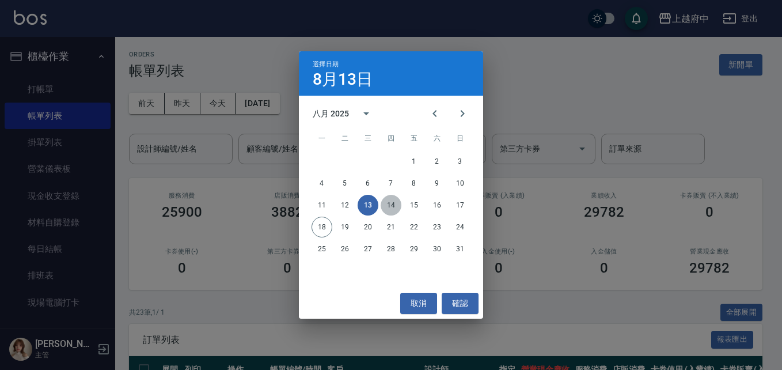
click at [390, 203] on button "14" at bounding box center [391, 205] width 21 height 21
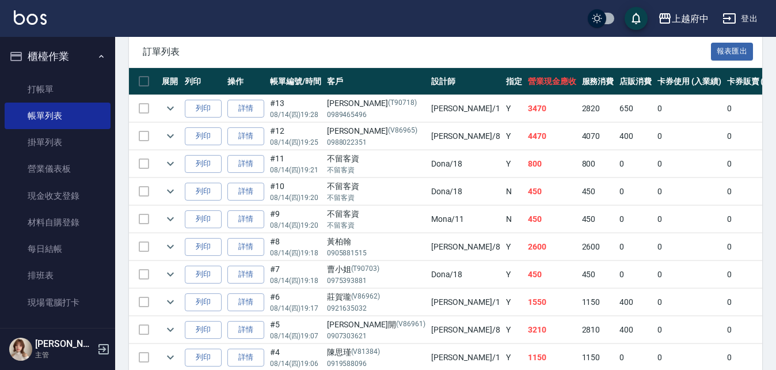
scroll to position [230, 0]
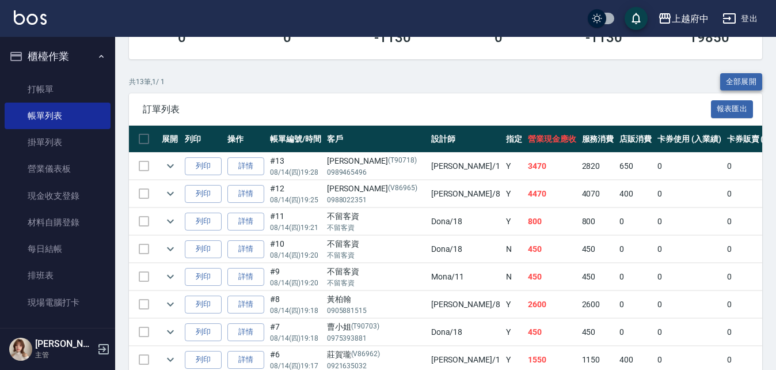
click at [745, 79] on button "全部展開" at bounding box center [741, 82] width 43 height 18
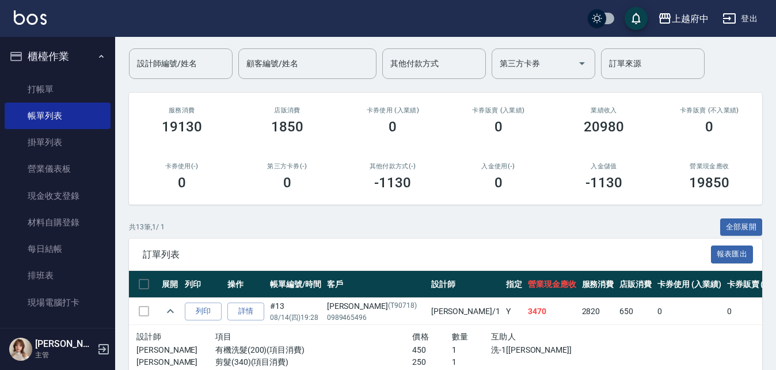
scroll to position [0, 0]
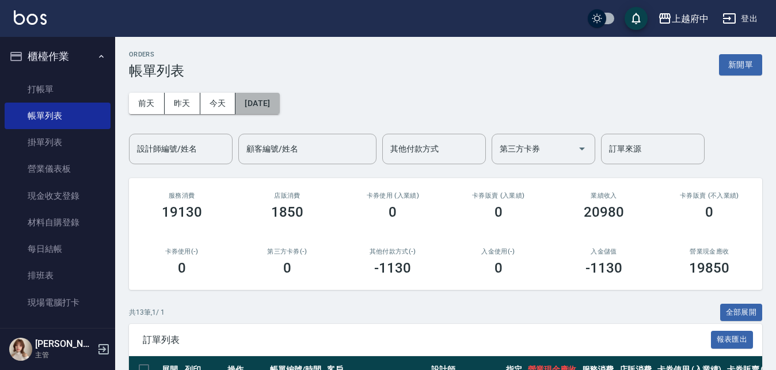
click at [279, 101] on button "[DATE]" at bounding box center [258, 103] width 44 height 21
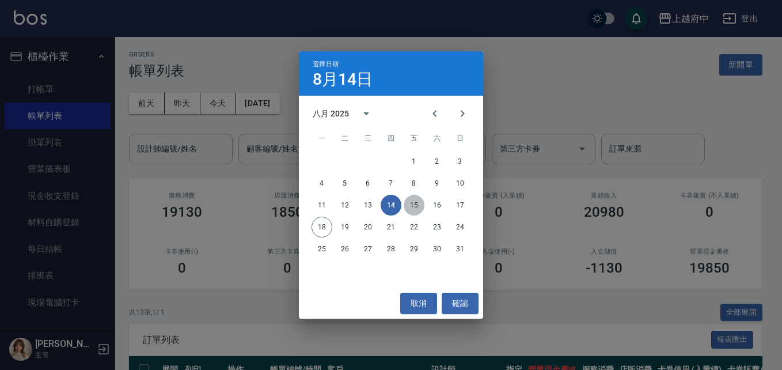
click at [413, 204] on button "15" at bounding box center [414, 205] width 21 height 21
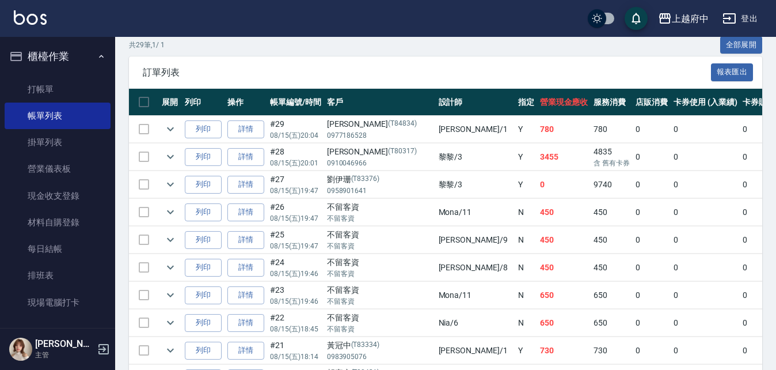
scroll to position [230, 0]
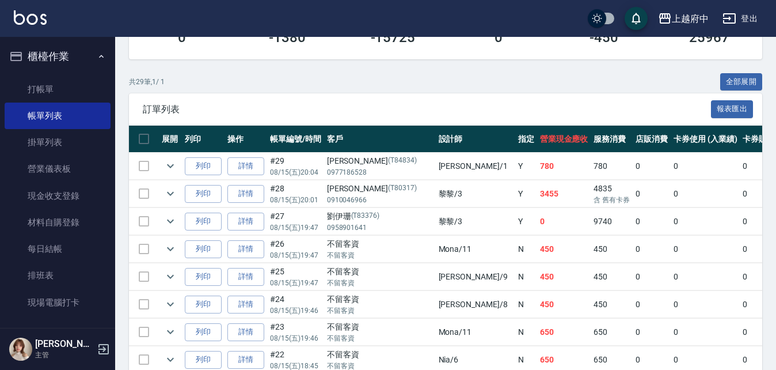
drag, startPoint x: 733, startPoint y: 78, endPoint x: 683, endPoint y: 84, distance: 49.8
click at [733, 78] on button "全部展開" at bounding box center [741, 82] width 43 height 18
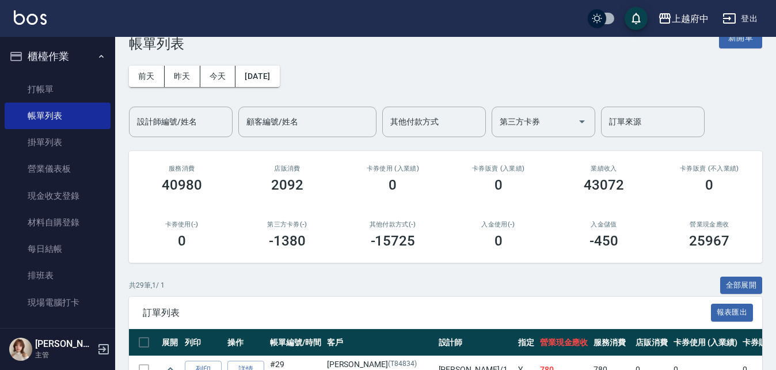
scroll to position [0, 0]
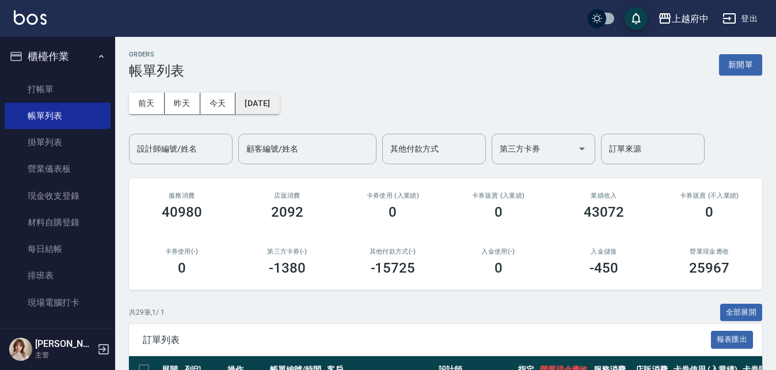
click at [279, 101] on button "[DATE]" at bounding box center [258, 103] width 44 height 21
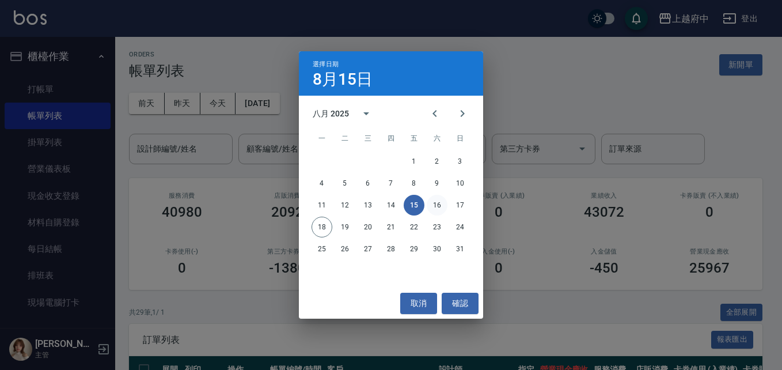
click at [439, 203] on button "16" at bounding box center [437, 205] width 21 height 21
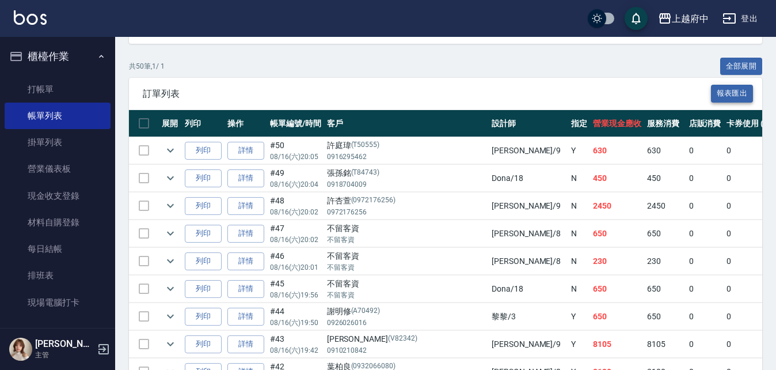
scroll to position [230, 0]
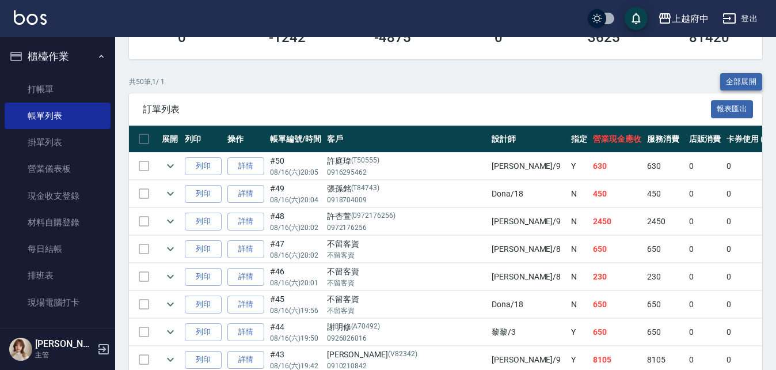
click at [738, 84] on button "全部展開" at bounding box center [741, 82] width 43 height 18
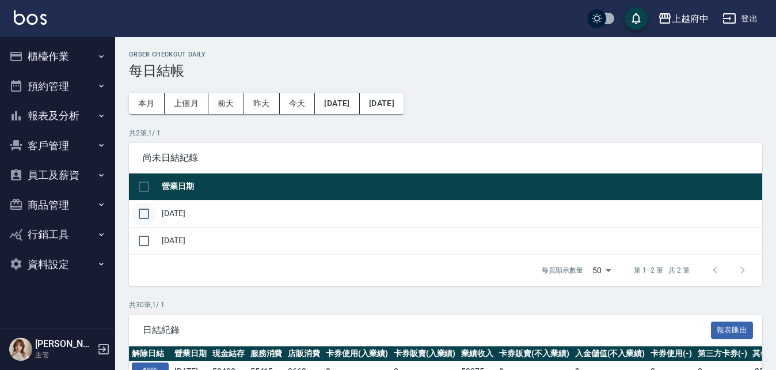
click at [147, 213] on input "checkbox" at bounding box center [144, 214] width 24 height 24
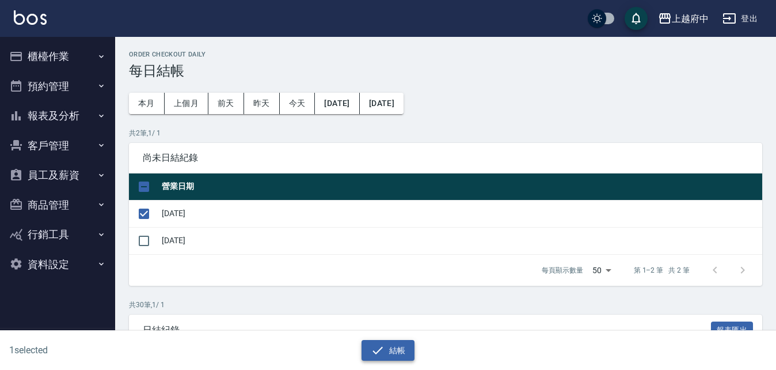
click at [380, 345] on icon "button" at bounding box center [378, 350] width 14 height 14
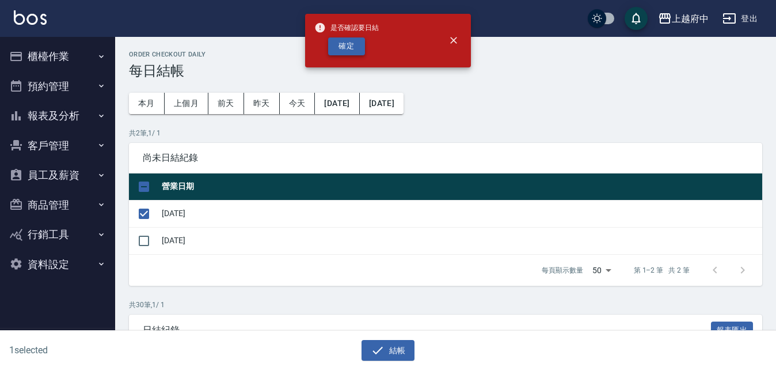
click at [344, 50] on button "確定" at bounding box center [346, 46] width 37 height 18
checkbox input "false"
